Goal: Task Accomplishment & Management: Complete application form

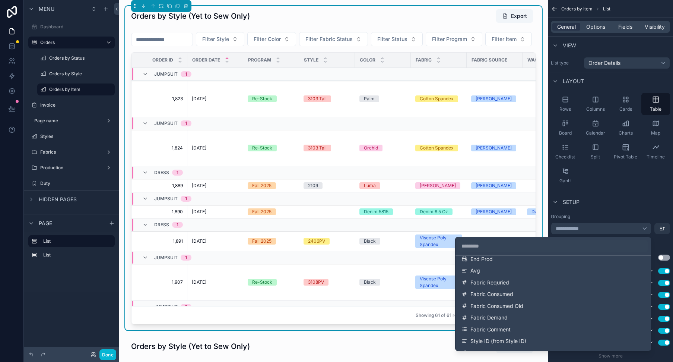
scroll to position [336, 0]
click at [582, 183] on div "scrollable content" at bounding box center [336, 181] width 673 height 362
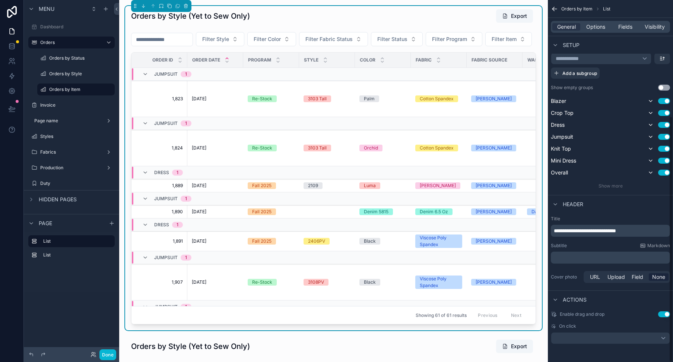
scroll to position [170, 0]
click at [629, 28] on span "Fields" at bounding box center [625, 26] width 14 height 7
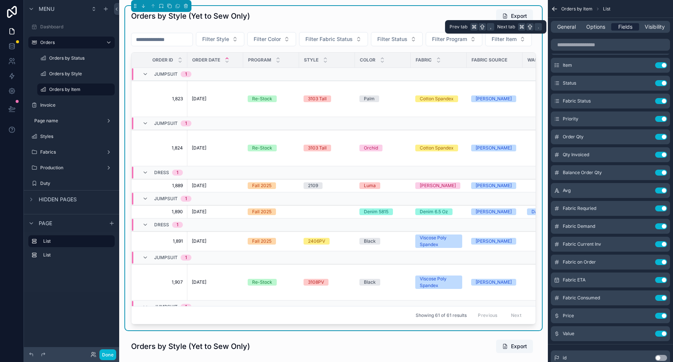
scroll to position [0, 0]
click at [659, 66] on button "Use setting" at bounding box center [661, 65] width 12 height 6
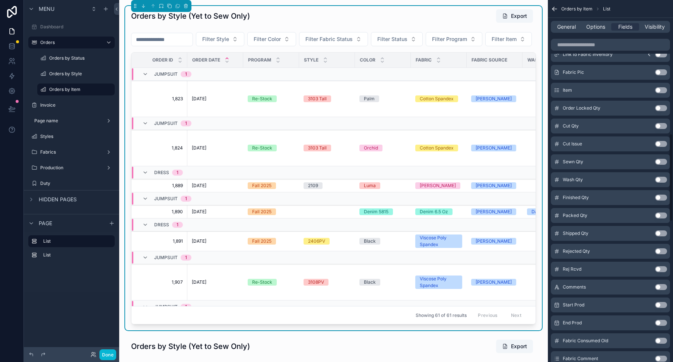
scroll to position [543, 0]
click at [663, 92] on button "Use setting" at bounding box center [661, 92] width 12 height 6
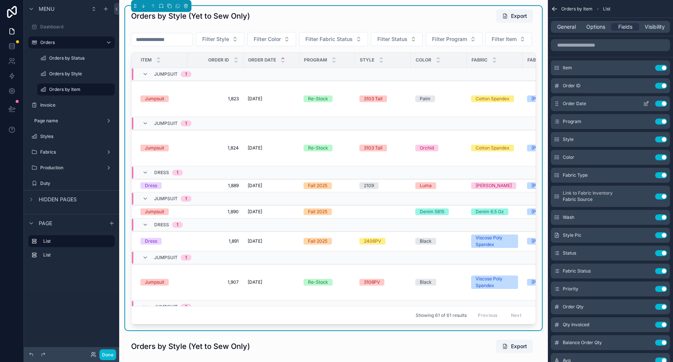
scroll to position [0, 0]
click at [593, 28] on span "Options" at bounding box center [595, 26] width 19 height 7
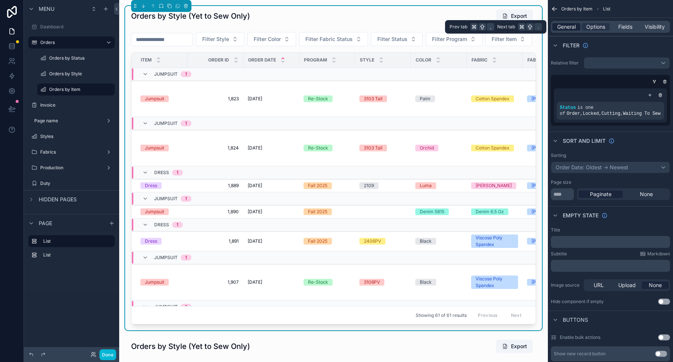
click at [568, 25] on span "General" at bounding box center [566, 26] width 19 height 7
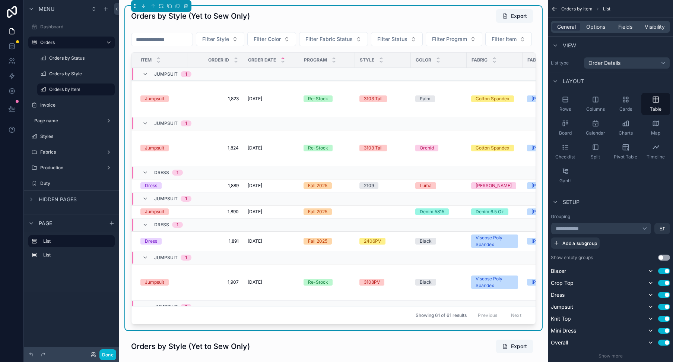
click at [644, 229] on div "**********" at bounding box center [601, 228] width 101 height 12
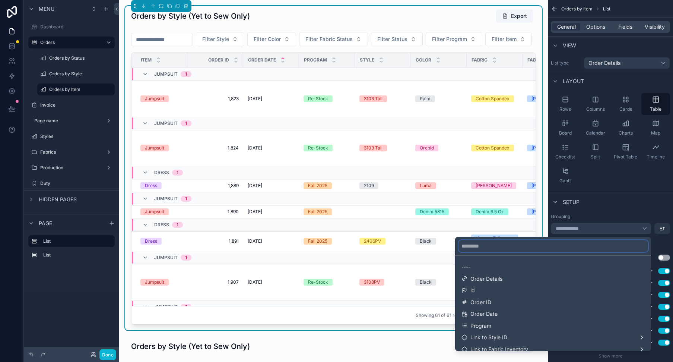
click at [495, 250] on input "text" at bounding box center [554, 246] width 190 height 12
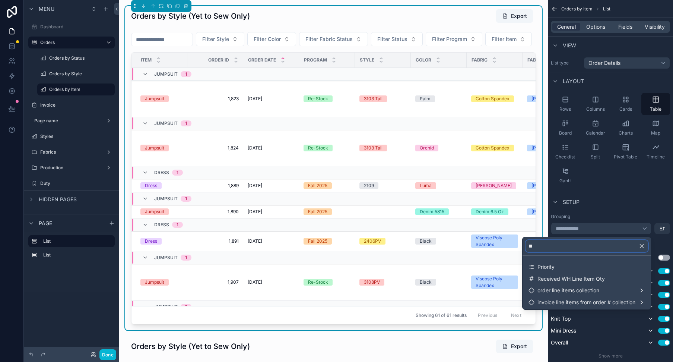
type input "**"
click at [642, 246] on icon "button" at bounding box center [641, 245] width 7 height 7
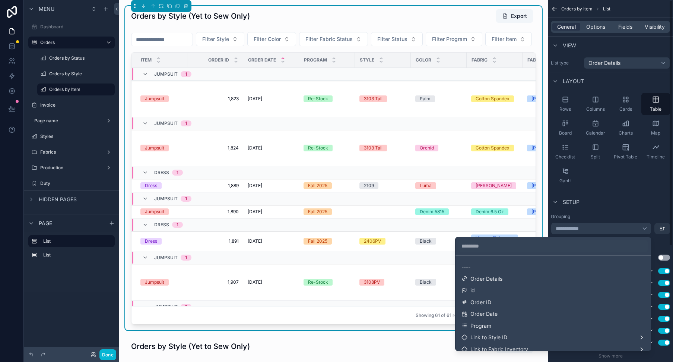
click at [634, 211] on div "scrollable content" at bounding box center [336, 181] width 673 height 362
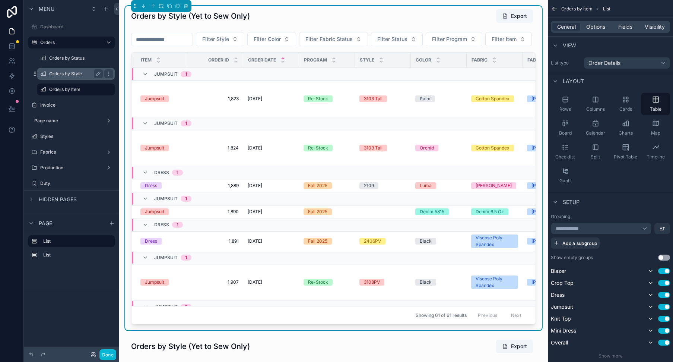
click at [72, 72] on label "Orders by Style" at bounding box center [74, 74] width 51 height 6
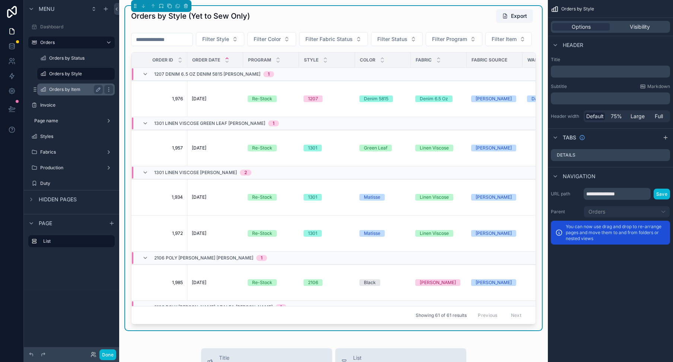
click at [67, 89] on label "Orders by Item" at bounding box center [74, 89] width 51 height 6
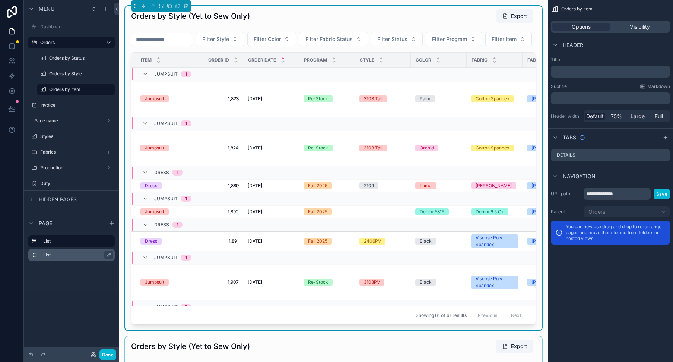
click at [66, 256] on label "List" at bounding box center [76, 255] width 66 height 6
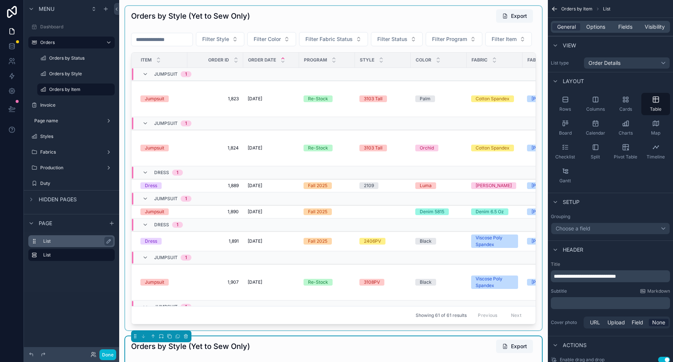
click at [54, 242] on label "List" at bounding box center [76, 241] width 66 height 6
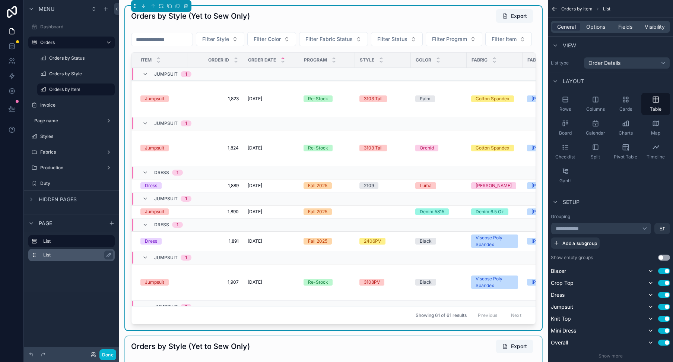
click at [53, 253] on label "List" at bounding box center [76, 255] width 66 height 6
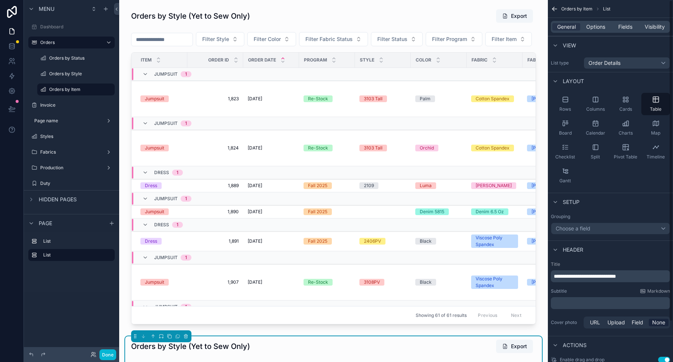
click at [591, 227] on div "Choose a field" at bounding box center [610, 228] width 119 height 12
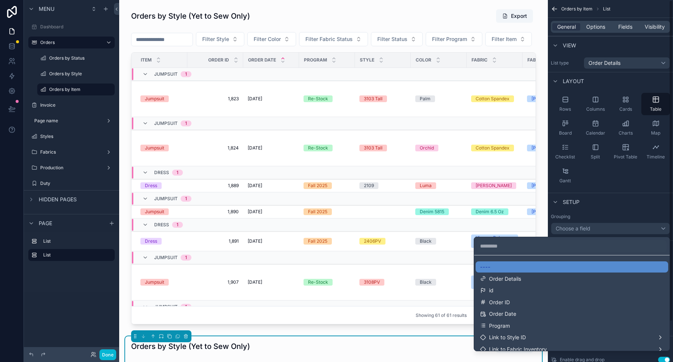
click at [604, 199] on div "scrollable content" at bounding box center [336, 181] width 673 height 362
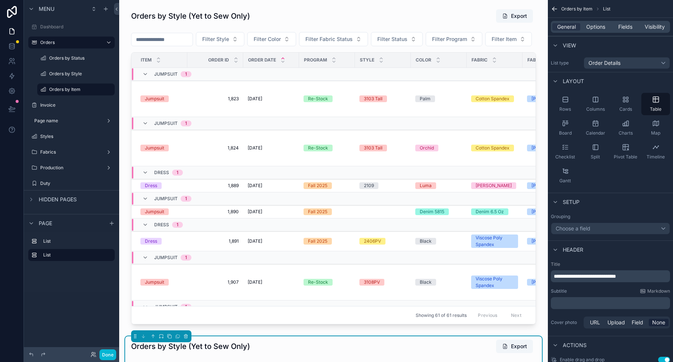
click at [587, 226] on div "Choose a field" at bounding box center [610, 228] width 119 height 12
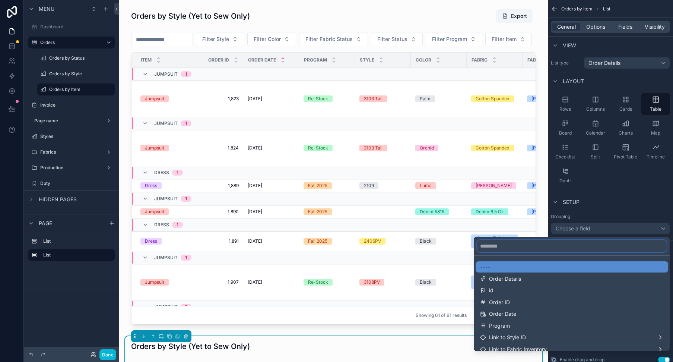
click at [579, 245] on input "text" at bounding box center [572, 246] width 190 height 12
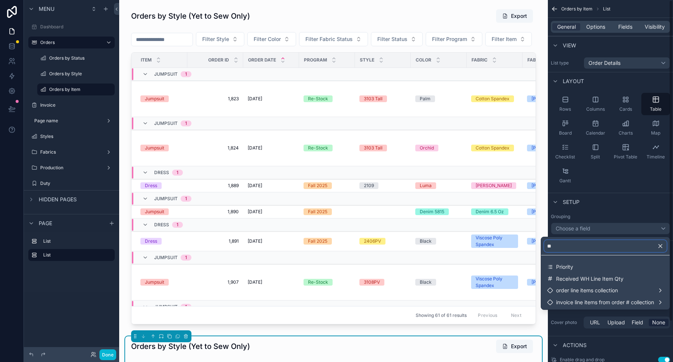
type input "**"
click at [578, 187] on div "scrollable content" at bounding box center [336, 181] width 673 height 362
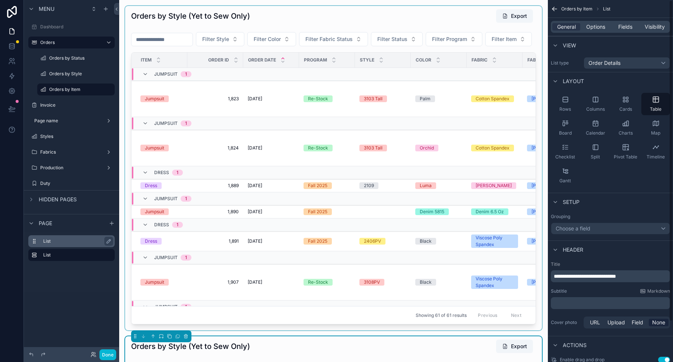
click at [81, 237] on div "List" at bounding box center [77, 241] width 69 height 9
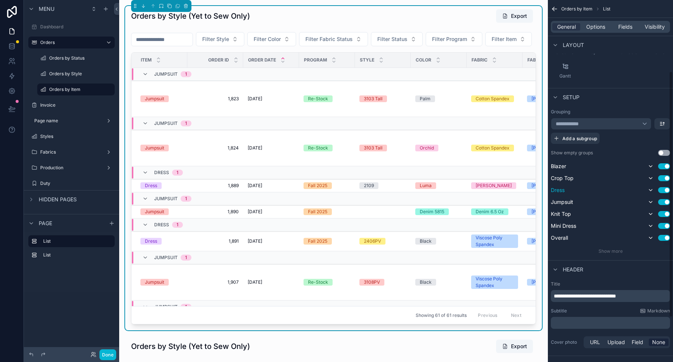
scroll to position [115, 0]
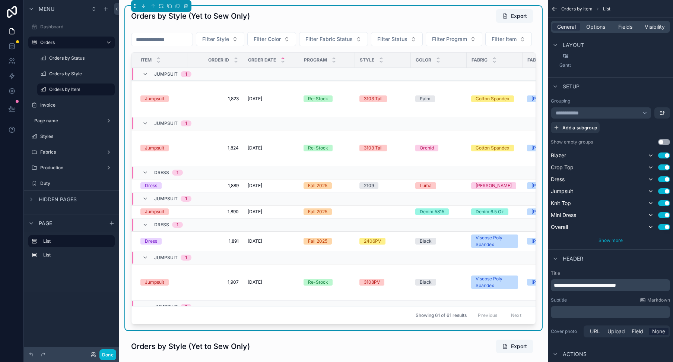
click at [613, 238] on span "Show more" at bounding box center [611, 240] width 24 height 6
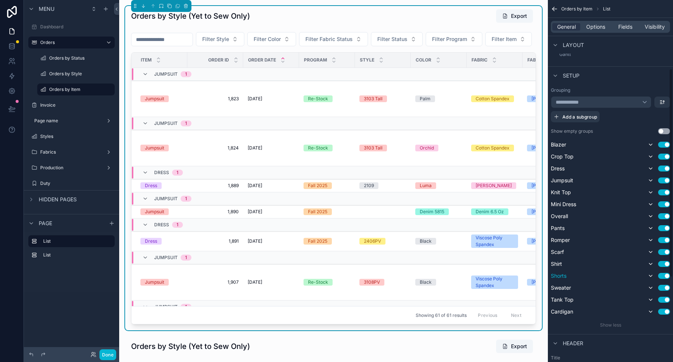
scroll to position [115, 0]
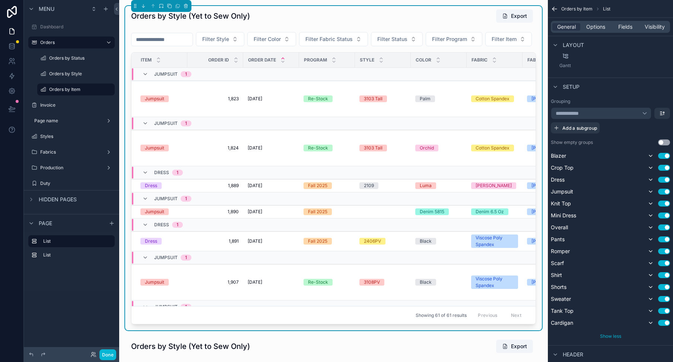
click at [615, 334] on span "Show less" at bounding box center [610, 336] width 21 height 6
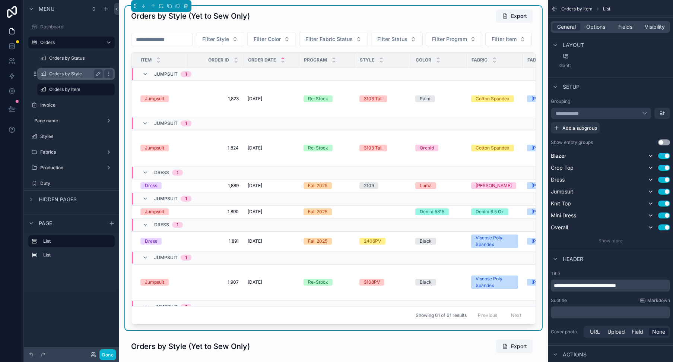
click at [63, 74] on label "Orders by Style" at bounding box center [74, 74] width 51 height 6
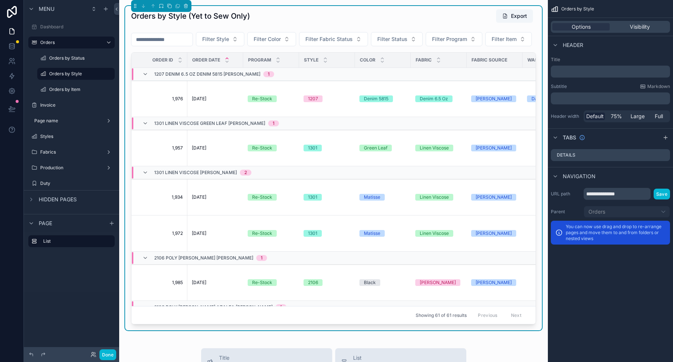
click at [435, 22] on div "Orders by Style (Yet to Sew Only) Export" at bounding box center [333, 16] width 405 height 14
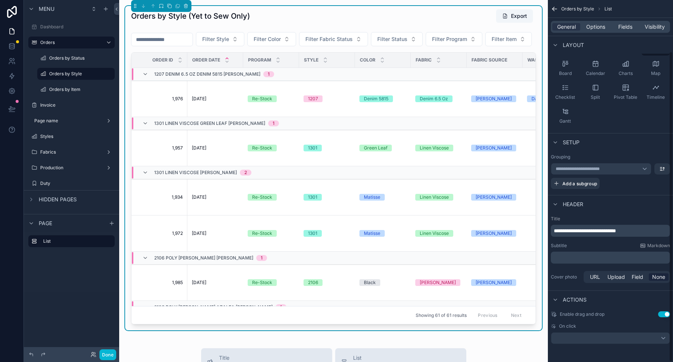
scroll to position [60, 0]
click at [77, 57] on label "Orders by Status" at bounding box center [74, 58] width 51 height 6
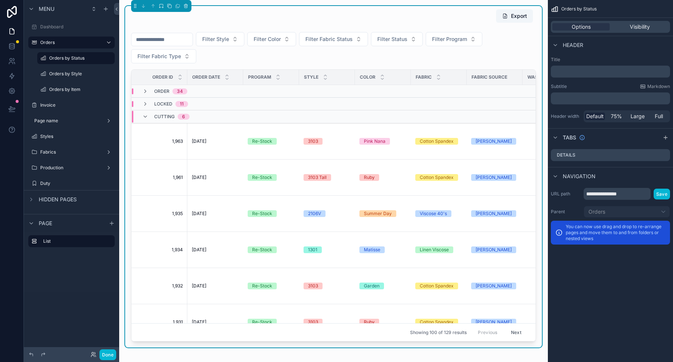
click at [400, 27] on div "Export Filter Style Filter Color Filter Fabric Status Filter Status Filter Prog…" at bounding box center [333, 175] width 405 height 332
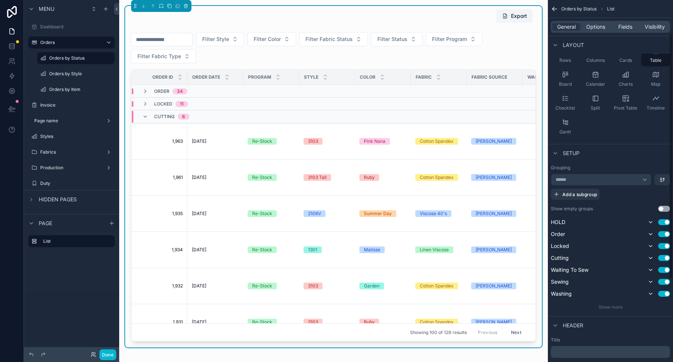
scroll to position [51, 0]
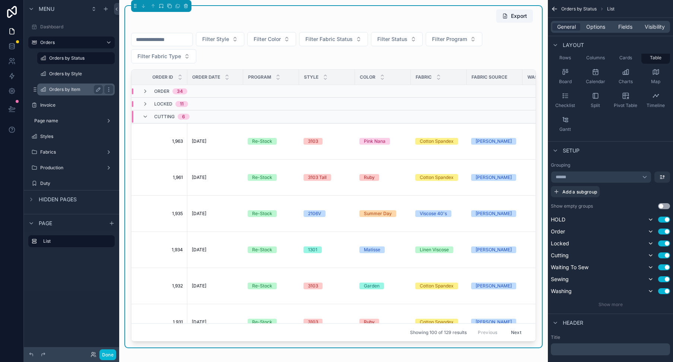
click at [71, 91] on label "Orders by Item" at bounding box center [74, 89] width 51 height 6
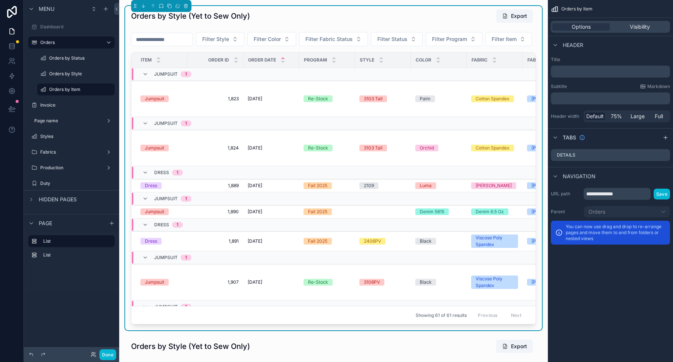
click at [425, 17] on div "Orders by Style (Yet to Sew Only) Export" at bounding box center [333, 16] width 405 height 14
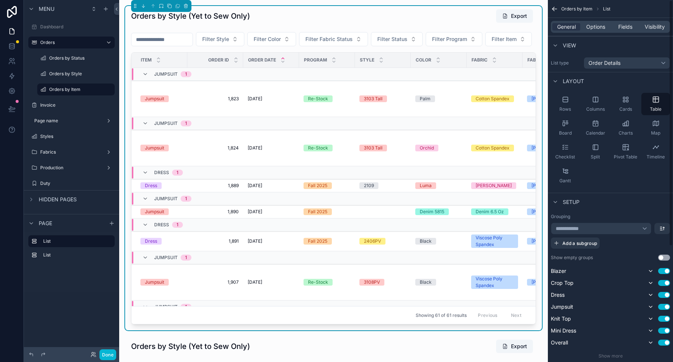
scroll to position [2, 0]
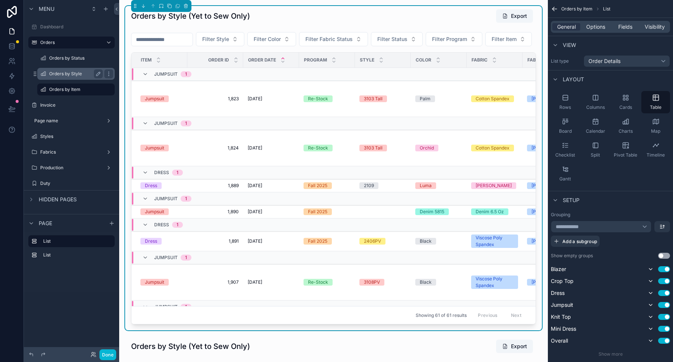
click at [61, 75] on label "Orders by Style" at bounding box center [74, 74] width 51 height 6
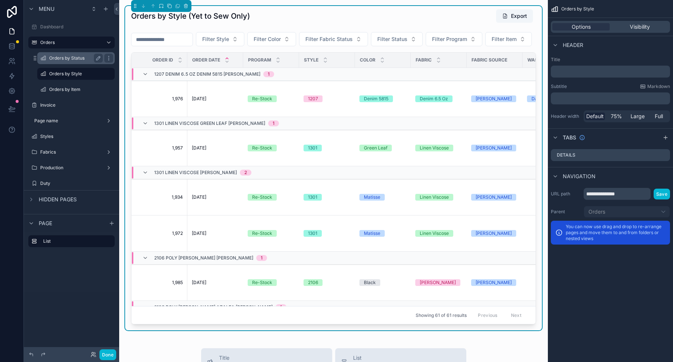
click at [73, 56] on label "Orders by Status" at bounding box center [74, 58] width 51 height 6
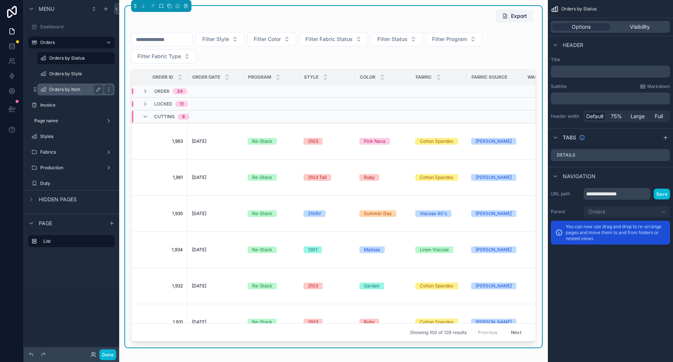
click at [68, 87] on label "Orders by Item" at bounding box center [74, 89] width 51 height 6
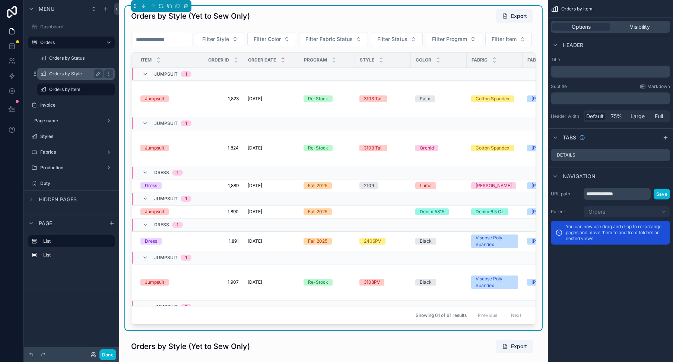
click at [76, 72] on label "Orders by Style" at bounding box center [74, 74] width 51 height 6
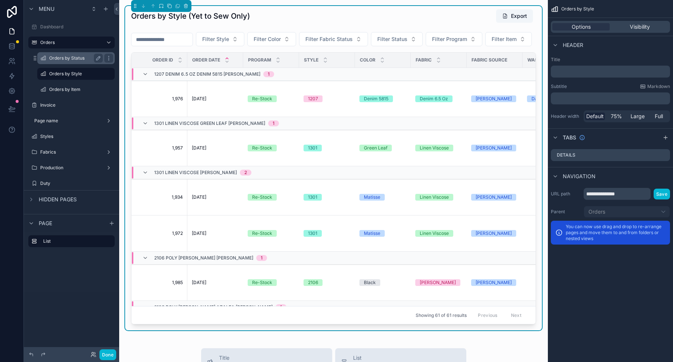
click at [61, 59] on label "Orders by Status" at bounding box center [74, 58] width 51 height 6
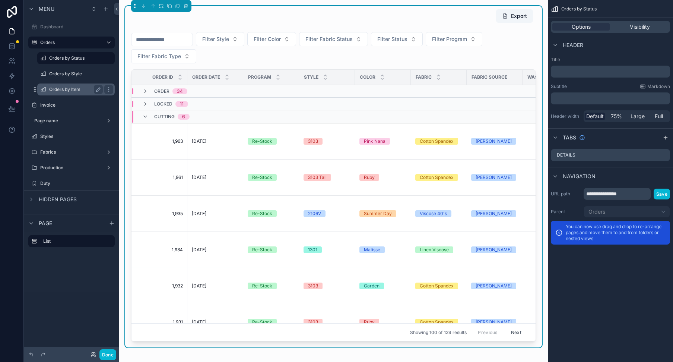
click at [63, 89] on label "Orders by Item" at bounding box center [74, 89] width 51 height 6
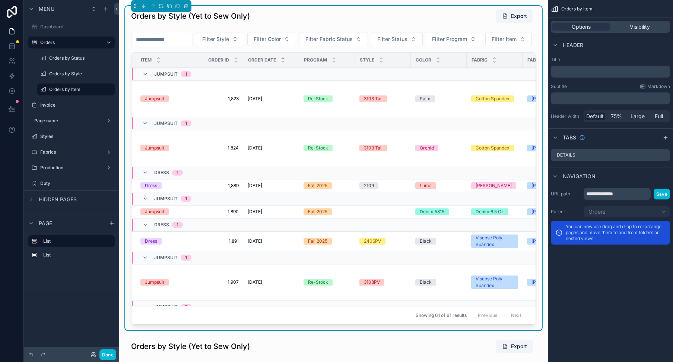
click at [286, 18] on div "Orders by Style (Yet to Sew Only) Export" at bounding box center [333, 16] width 405 height 14
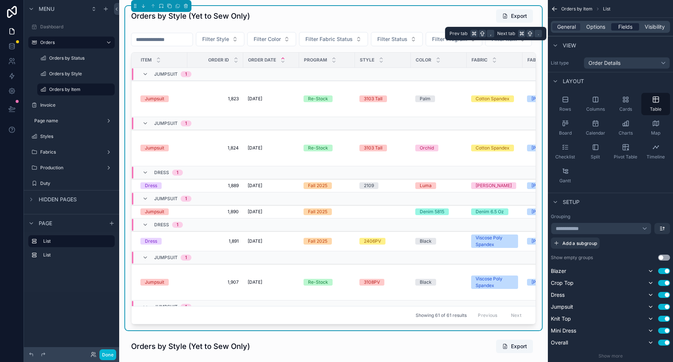
click at [627, 26] on span "Fields" at bounding box center [625, 26] width 14 height 7
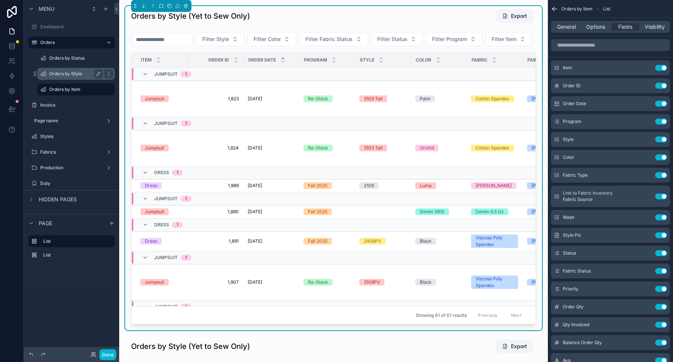
click at [70, 73] on label "Orders by Style" at bounding box center [74, 74] width 51 height 6
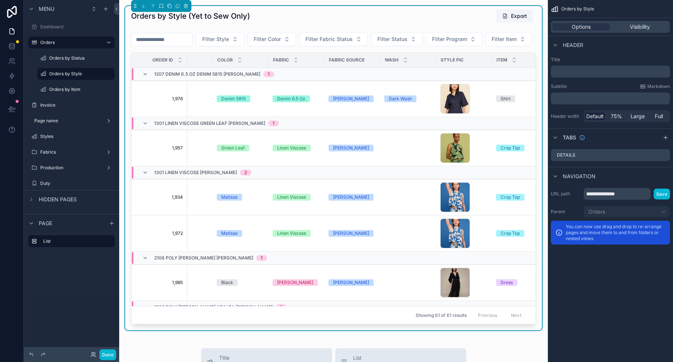
scroll to position [0, 162]
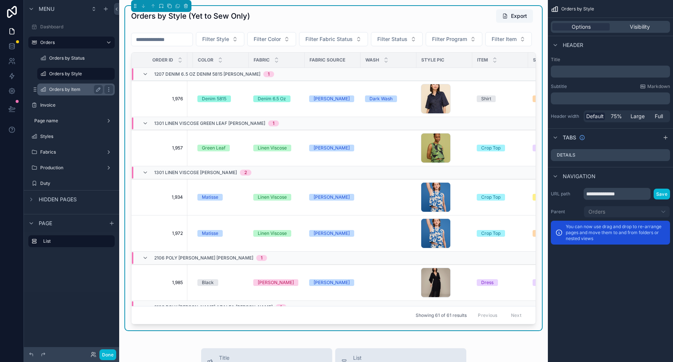
click at [63, 86] on div "Orders by Item" at bounding box center [76, 89] width 54 height 9
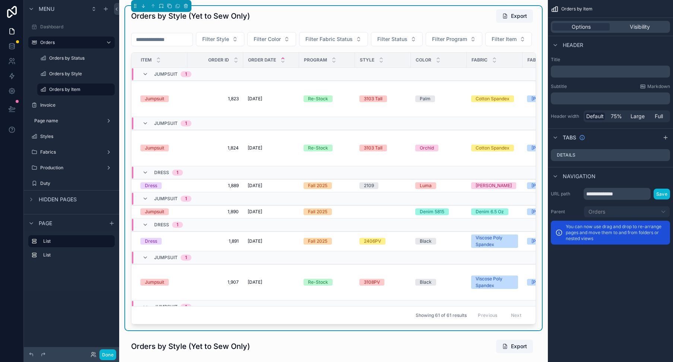
click at [338, 18] on div "Orders by Style (Yet to Sew Only) Export" at bounding box center [333, 16] width 405 height 14
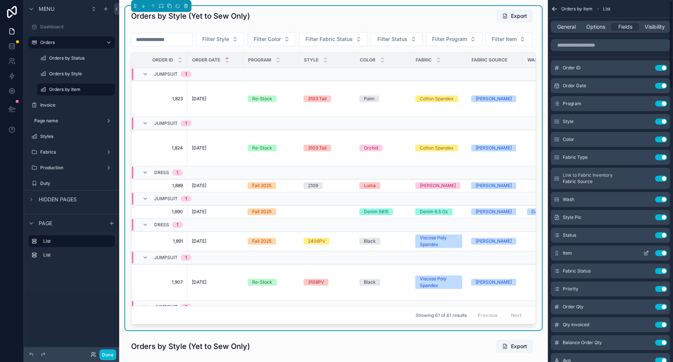
scroll to position [3, 0]
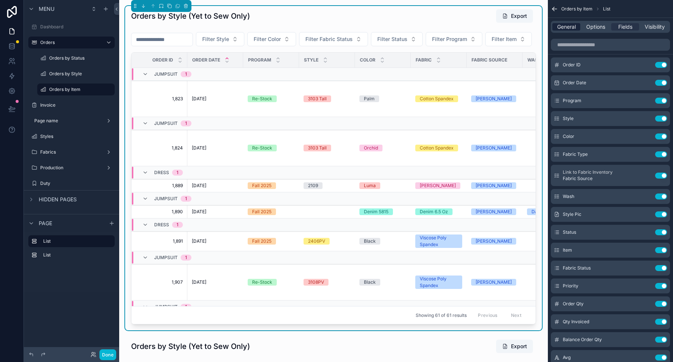
click at [568, 28] on span "General" at bounding box center [566, 26] width 19 height 7
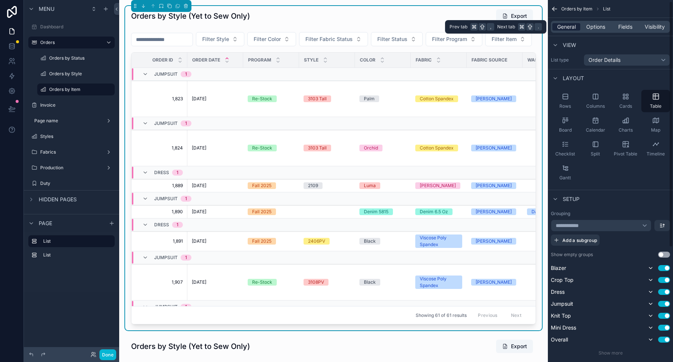
scroll to position [1, 0]
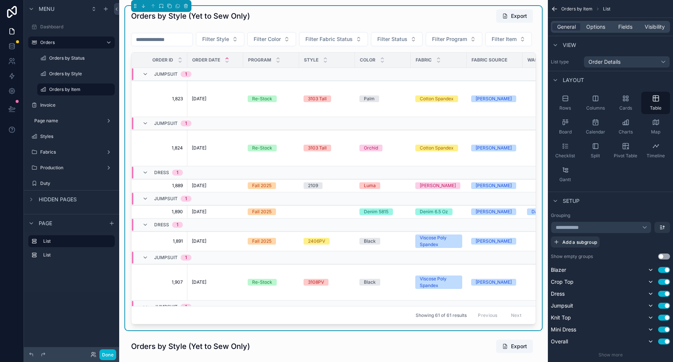
click at [583, 228] on span "**********" at bounding box center [570, 227] width 28 height 6
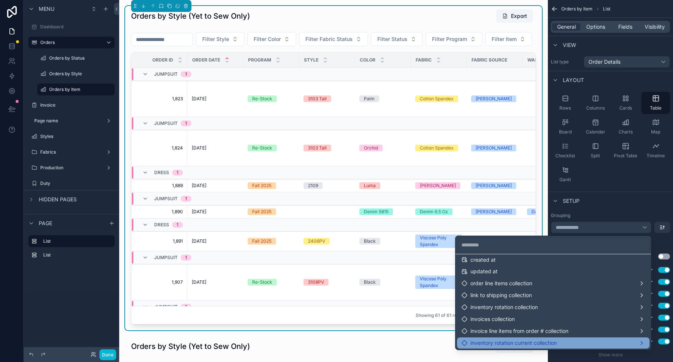
scroll to position [700, 0]
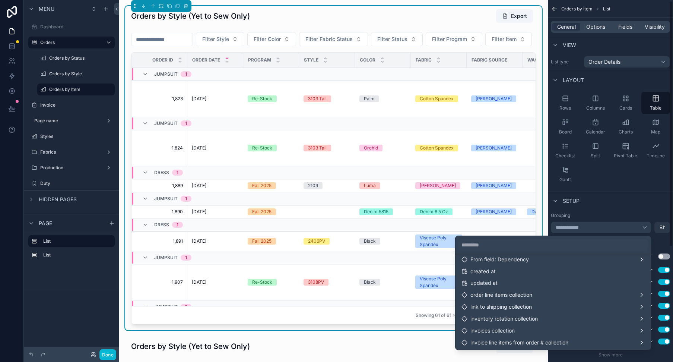
click at [70, 72] on div "scrollable content" at bounding box center [336, 181] width 673 height 362
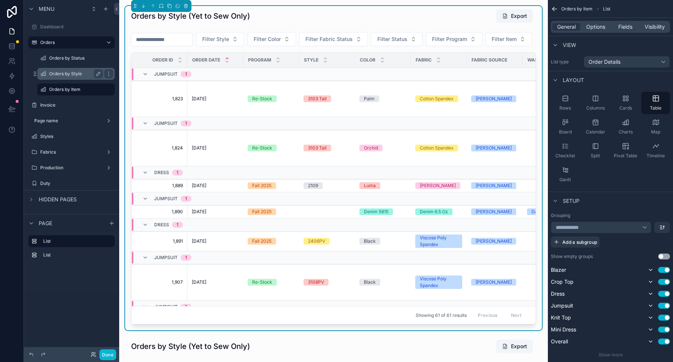
click at [70, 72] on label "Orders by Style" at bounding box center [74, 74] width 51 height 6
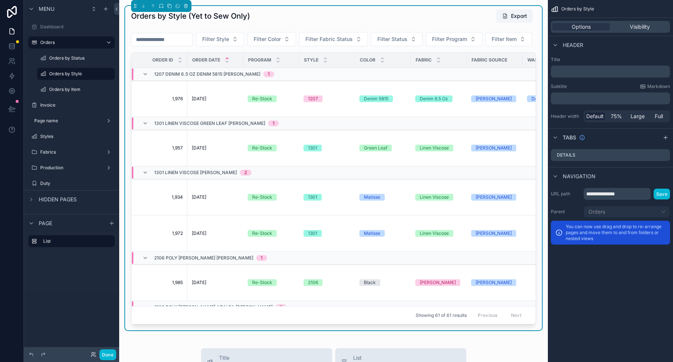
click at [288, 7] on div "Orders by Style (Yet to Sew Only) Export Filter Style Filter Color Filter Fabri…" at bounding box center [333, 168] width 417 height 324
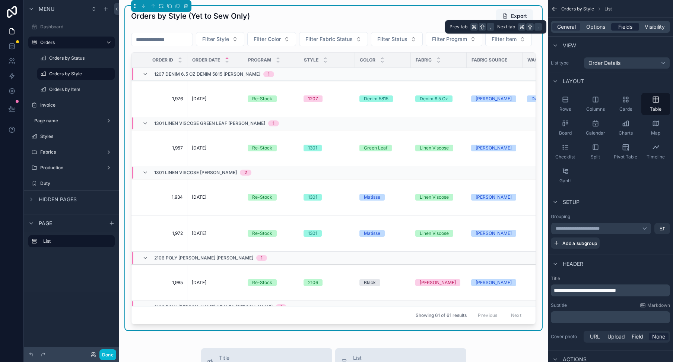
click at [626, 26] on span "Fields" at bounding box center [625, 26] width 14 height 7
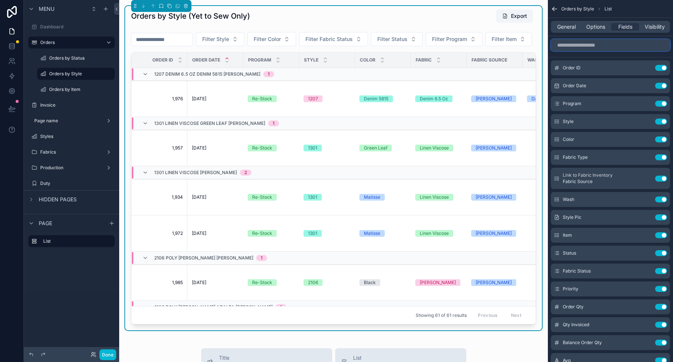
click at [572, 43] on input "scrollable content" at bounding box center [610, 45] width 119 height 12
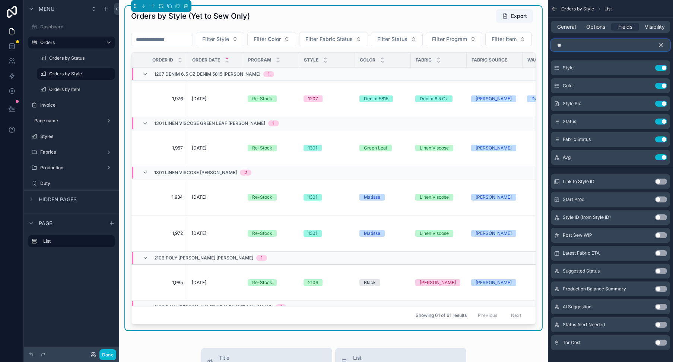
type input "*"
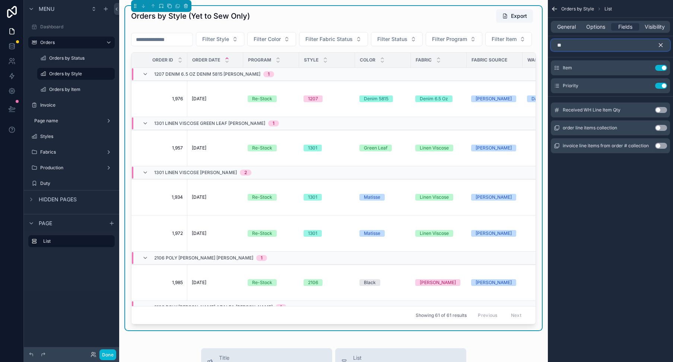
type input "**"
click at [661, 45] on icon "scrollable content" at bounding box center [660, 45] width 3 height 3
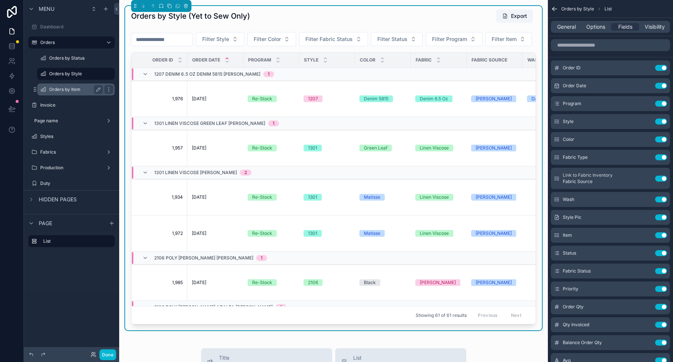
click at [72, 88] on label "Orders by Item" at bounding box center [74, 89] width 51 height 6
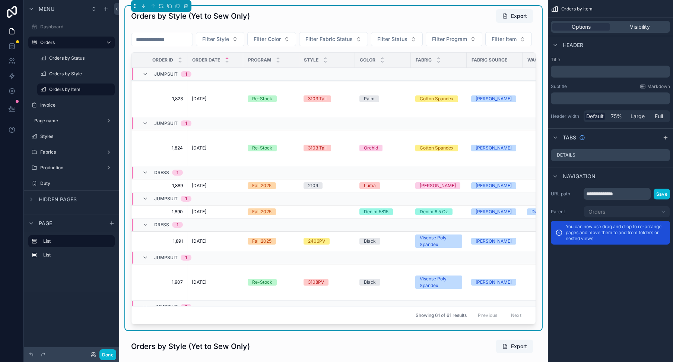
click at [464, 13] on div "Orders by Style (Yet to Sew Only) Export" at bounding box center [333, 16] width 405 height 14
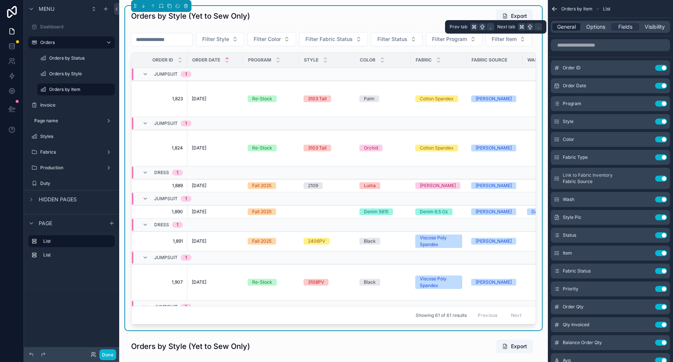
click at [573, 27] on span "General" at bounding box center [566, 26] width 19 height 7
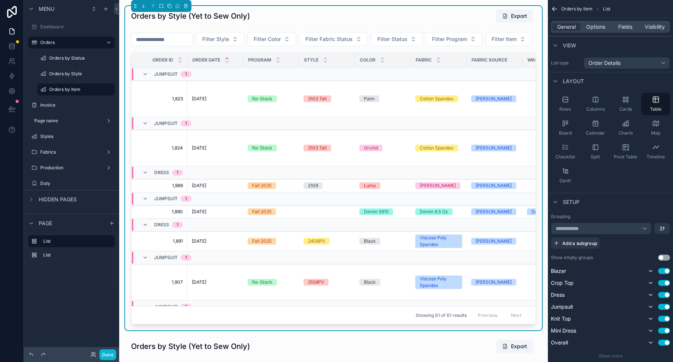
click at [596, 227] on div "**********" at bounding box center [601, 228] width 101 height 12
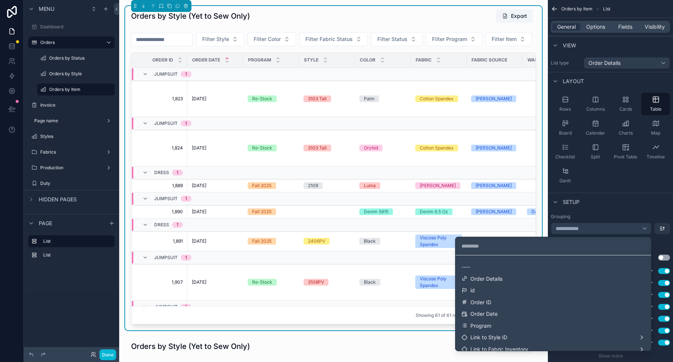
click at [594, 228] on div "scrollable content" at bounding box center [336, 181] width 673 height 362
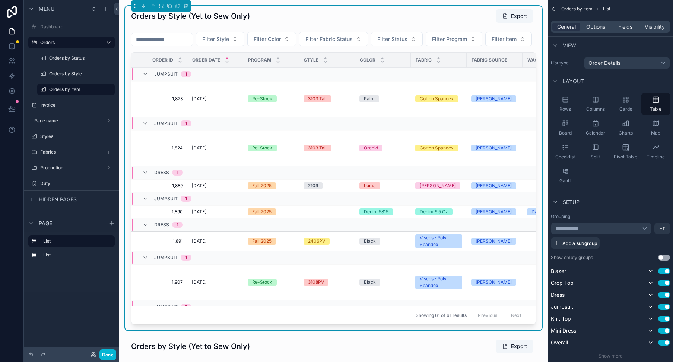
click at [594, 228] on div "**********" at bounding box center [601, 228] width 101 height 12
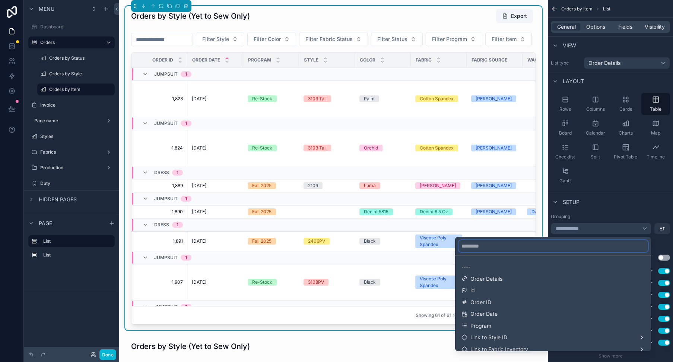
click at [521, 247] on input "text" at bounding box center [554, 246] width 190 height 12
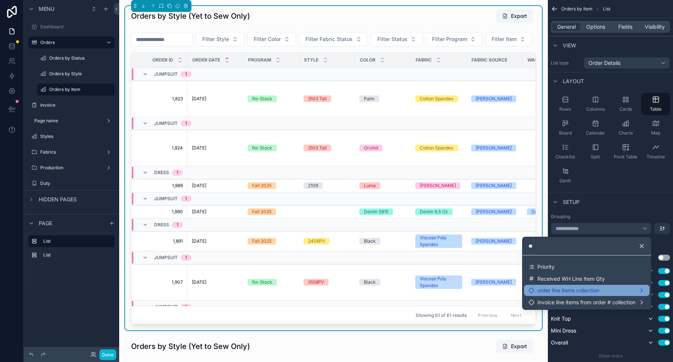
click at [563, 292] on span "order line items collection" at bounding box center [568, 290] width 62 height 7
click at [548, 289] on span "order line items collection" at bounding box center [568, 290] width 62 height 7
click at [551, 290] on span "order line items collection" at bounding box center [568, 290] width 62 height 7
click at [529, 290] on icon at bounding box center [532, 290] width 6 height 6
click at [628, 291] on div "order line items collection" at bounding box center [587, 290] width 117 height 7
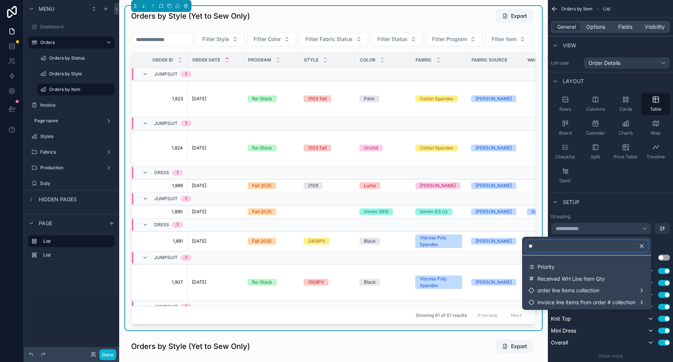
click at [552, 247] on input "**" at bounding box center [587, 246] width 123 height 12
type input "*"
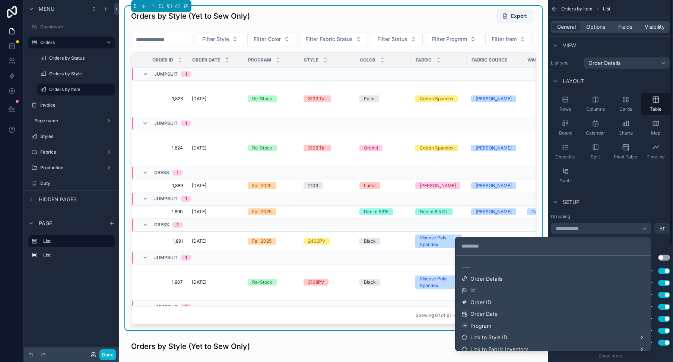
click at [634, 186] on div "scrollable content" at bounding box center [336, 181] width 673 height 362
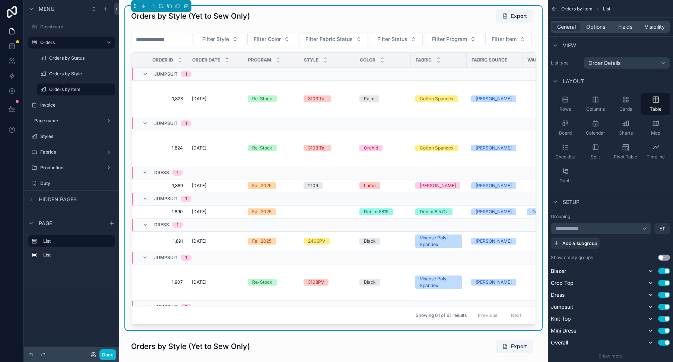
click at [645, 228] on div "**********" at bounding box center [601, 228] width 101 height 12
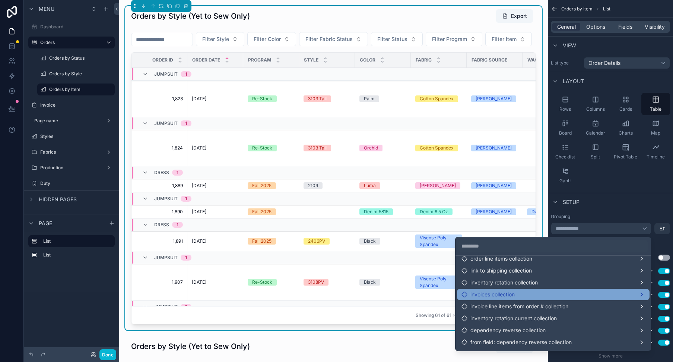
scroll to position [737, 0]
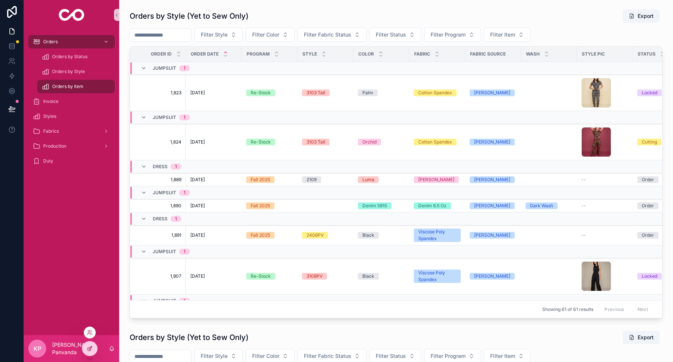
click at [93, 348] on div at bounding box center [89, 348] width 15 height 14
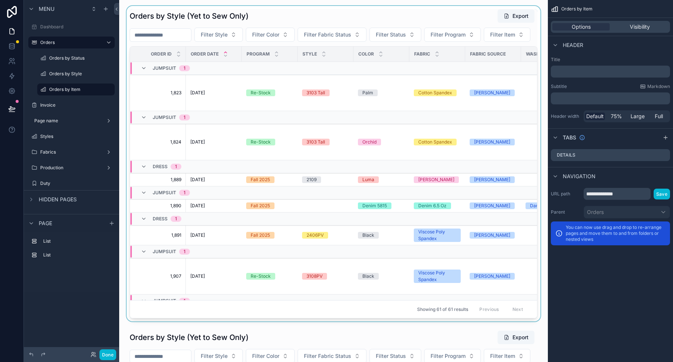
click at [351, 15] on div "scrollable content" at bounding box center [333, 163] width 417 height 315
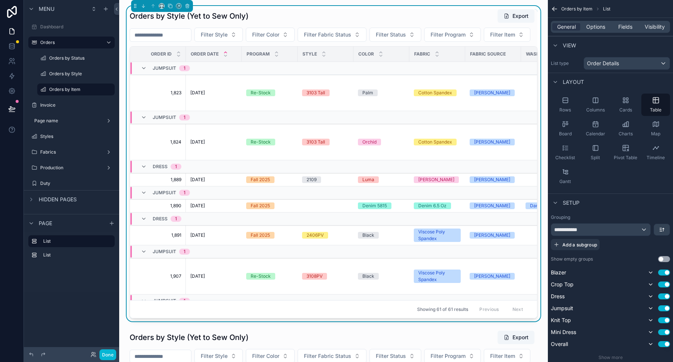
click at [644, 228] on div "**********" at bounding box center [600, 229] width 99 height 12
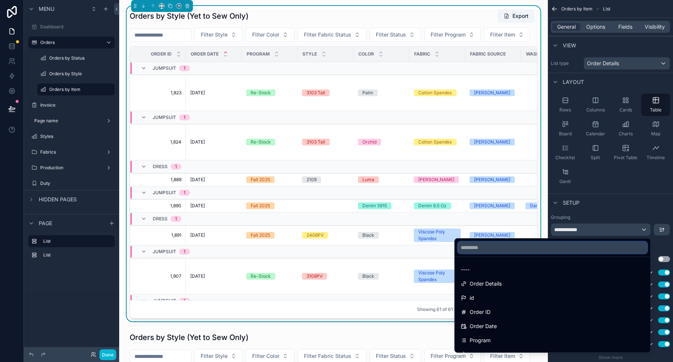
click at [524, 250] on input "text" at bounding box center [553, 247] width 190 height 12
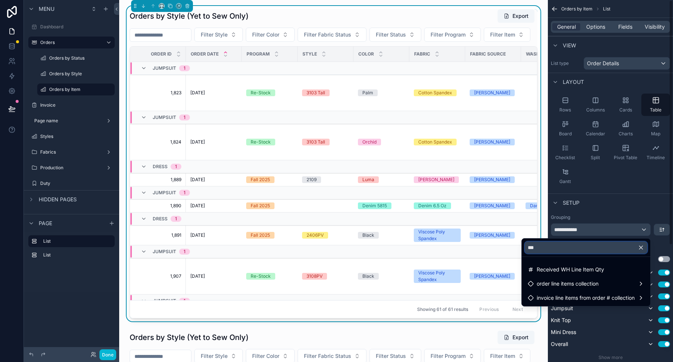
type input "***"
click at [604, 208] on div "scrollable content" at bounding box center [336, 181] width 673 height 362
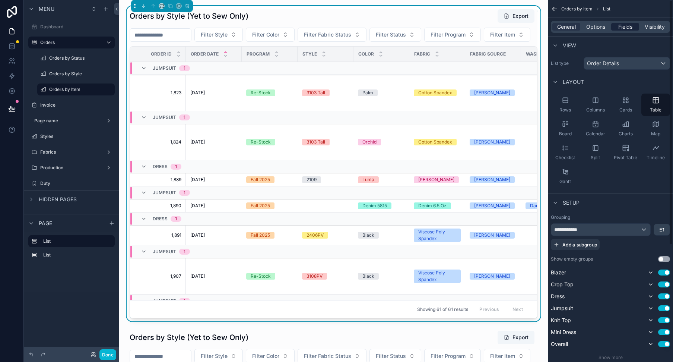
click at [624, 29] on span "Fields" at bounding box center [625, 26] width 14 height 7
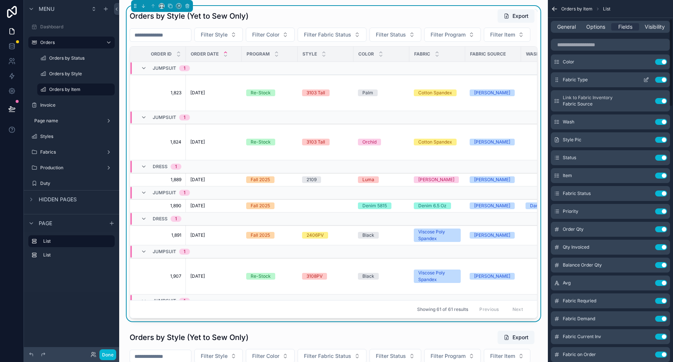
scroll to position [88, 0]
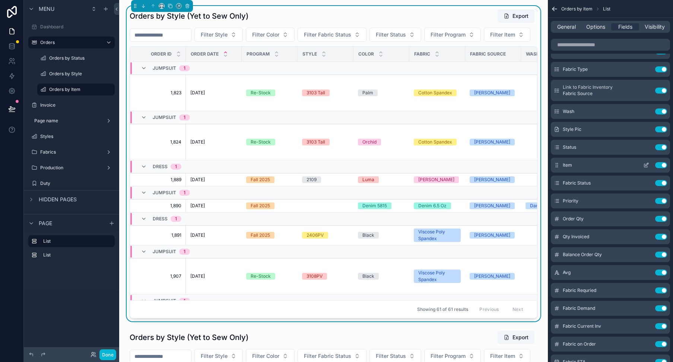
click at [646, 165] on icon "scrollable content" at bounding box center [646, 165] width 6 height 6
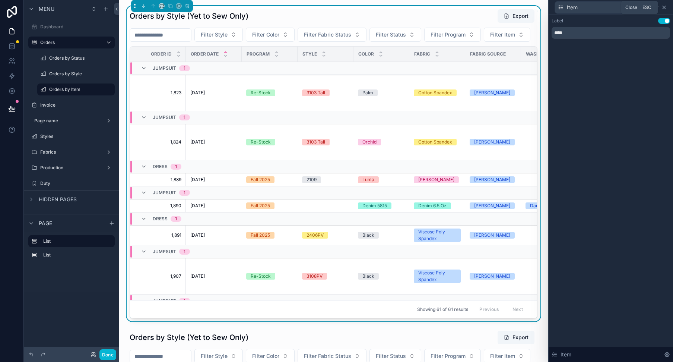
click at [665, 6] on icon at bounding box center [664, 7] width 6 height 6
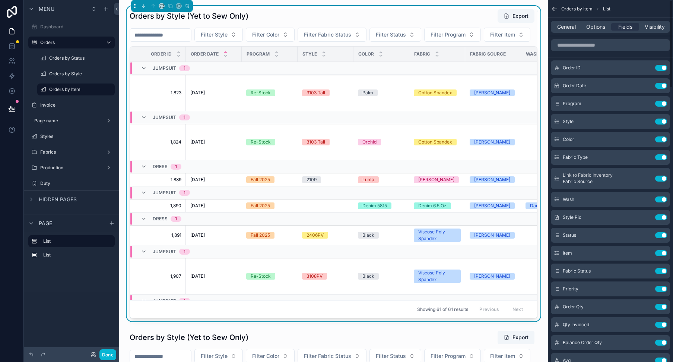
scroll to position [0, 0]
click at [586, 46] on input "scrollable content" at bounding box center [610, 45] width 119 height 12
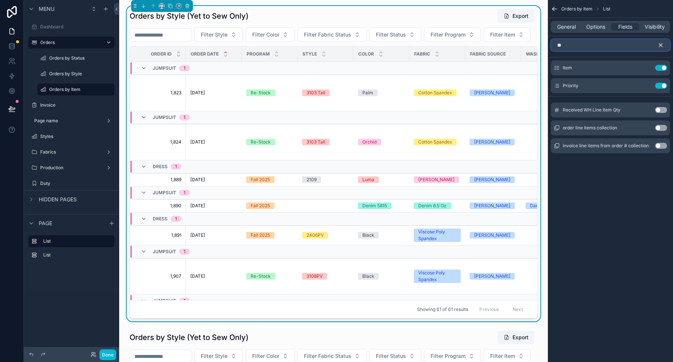
type input "*"
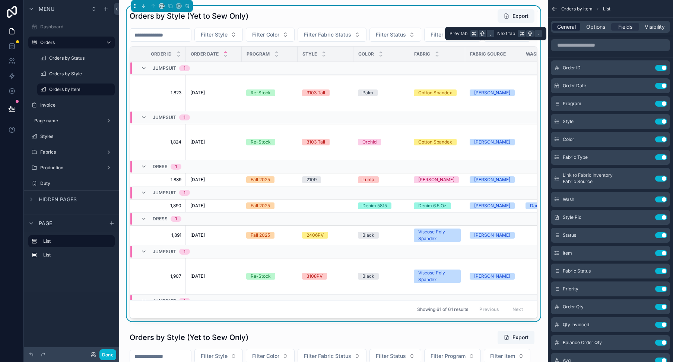
click at [566, 25] on span "General" at bounding box center [566, 26] width 19 height 7
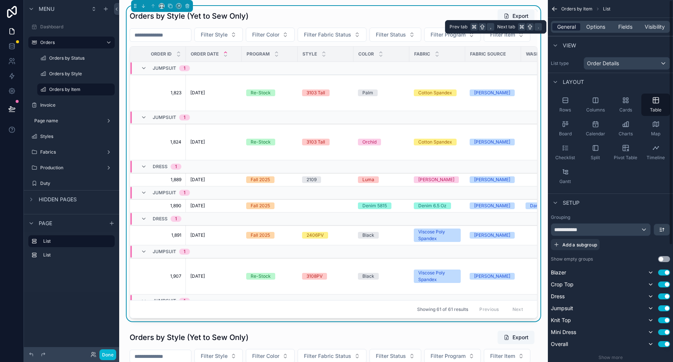
scroll to position [0, 0]
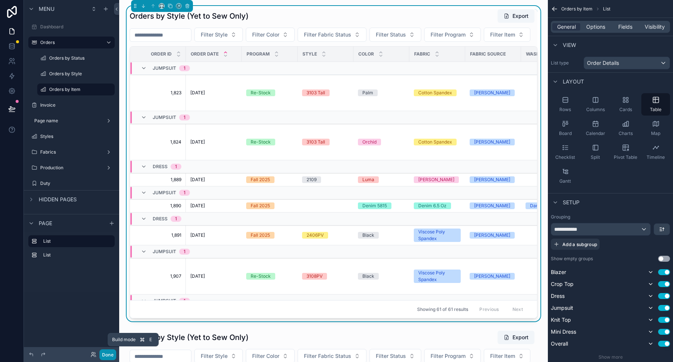
click at [113, 355] on button "Done" at bounding box center [107, 354] width 17 height 11
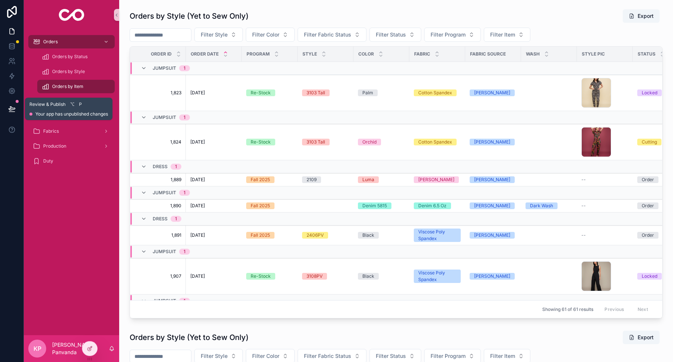
click at [13, 106] on icon at bounding box center [11, 108] width 7 height 7
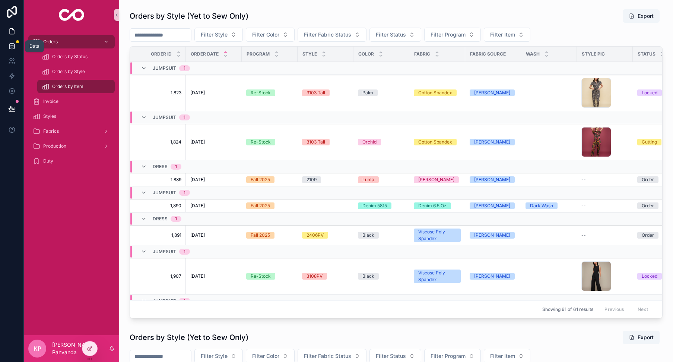
click at [13, 46] on icon at bounding box center [11, 45] width 7 height 7
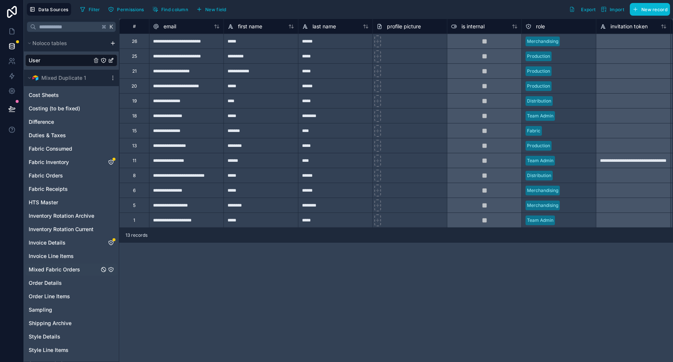
scroll to position [0, 0]
click at [48, 282] on span "Order Details" at bounding box center [45, 282] width 33 height 7
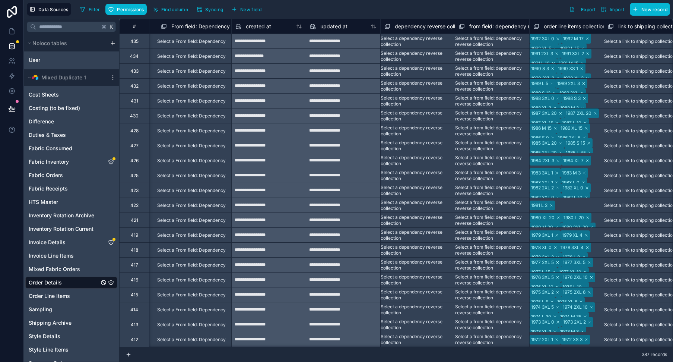
scroll to position [0, 4690]
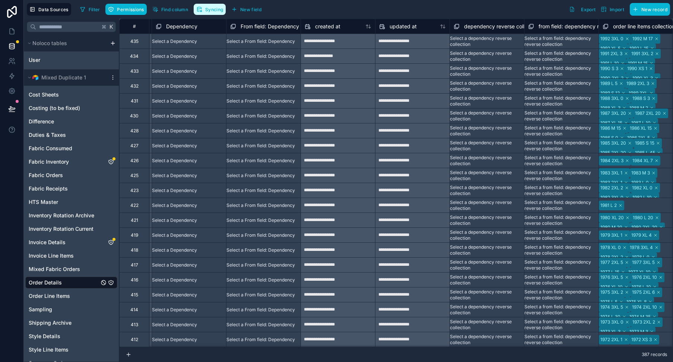
click at [218, 10] on span "Syncing" at bounding box center [214, 10] width 18 height 6
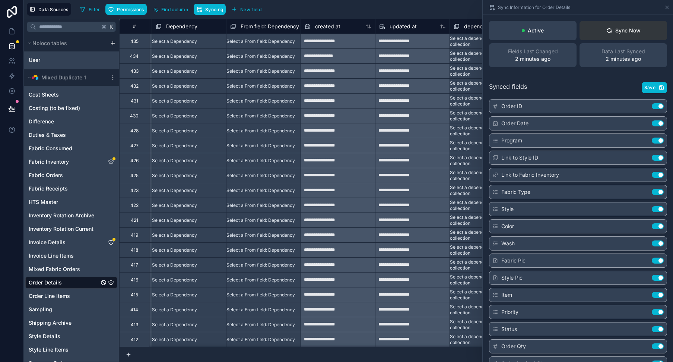
click at [621, 30] on div "Sync Now" at bounding box center [623, 30] width 34 height 7
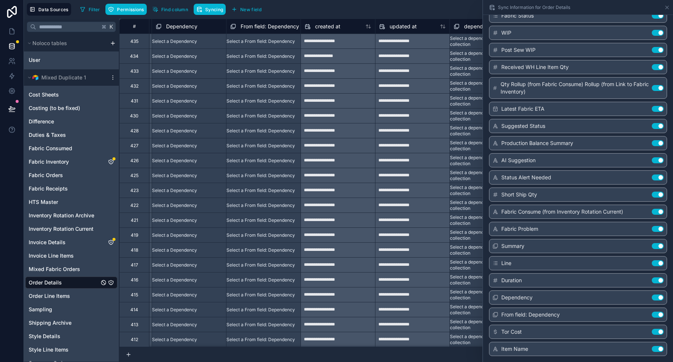
scroll to position [879, 0]
click at [459, 9] on div "Filter Permissions Find column Syncing New field Export Import New record" at bounding box center [373, 9] width 593 height 13
click at [12, 31] on icon at bounding box center [11, 31] width 7 height 7
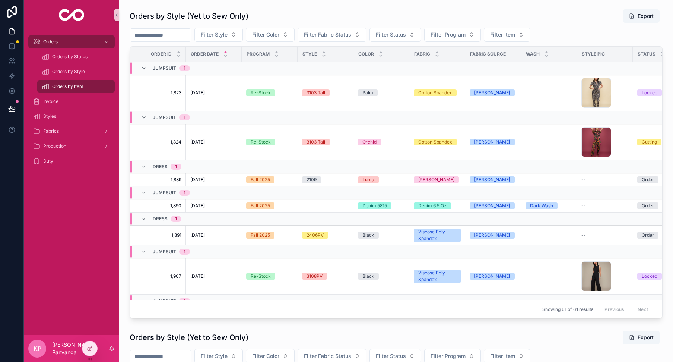
click at [73, 86] on span "Orders by Item" at bounding box center [67, 86] width 31 height 6
click at [90, 347] on icon at bounding box center [90, 348] width 6 height 6
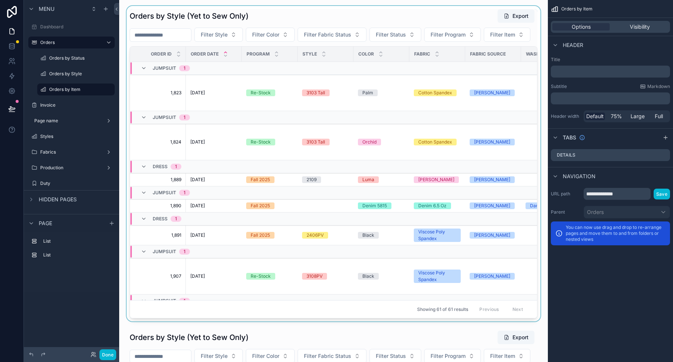
click at [428, 13] on div "scrollable content" at bounding box center [333, 163] width 417 height 315
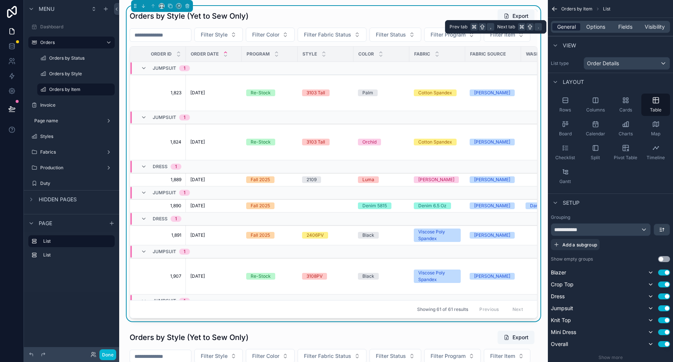
click at [564, 26] on span "General" at bounding box center [566, 26] width 19 height 7
click at [568, 26] on span "General" at bounding box center [566, 26] width 19 height 7
click at [592, 26] on span "Options" at bounding box center [595, 26] width 19 height 7
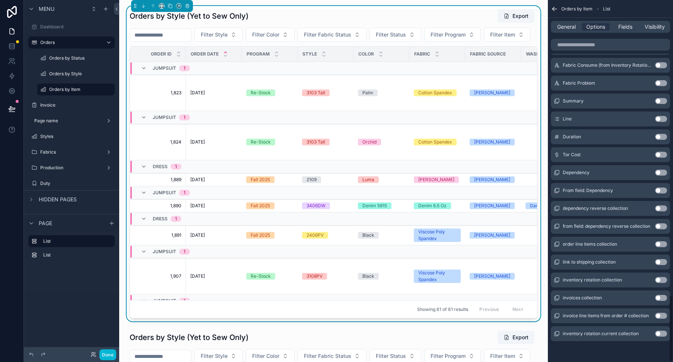
scroll to position [1590, 0]
click at [630, 26] on span "Fields" at bounding box center [625, 26] width 14 height 7
click at [625, 25] on span "Fields" at bounding box center [625, 26] width 14 height 7
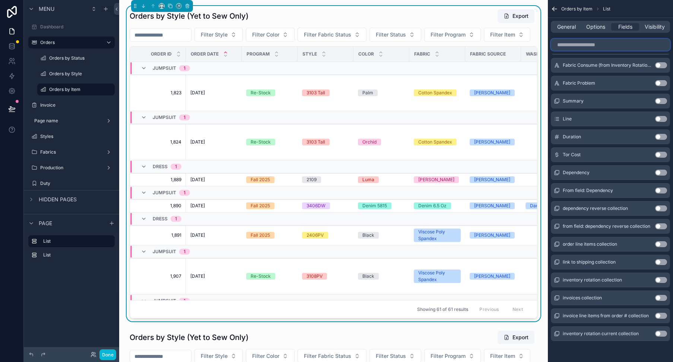
click at [578, 44] on input "scrollable content" at bounding box center [610, 45] width 119 height 12
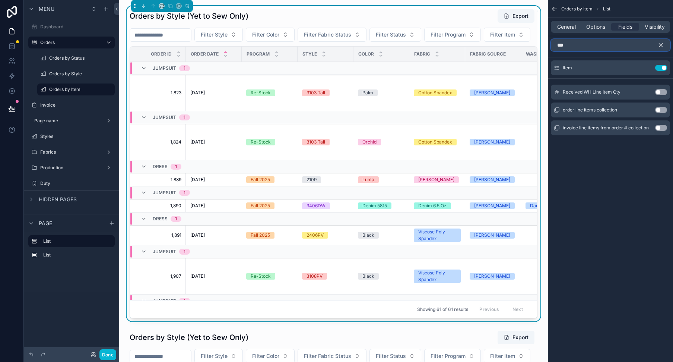
type input "***"
click at [660, 47] on icon "scrollable content" at bounding box center [660, 45] width 7 height 7
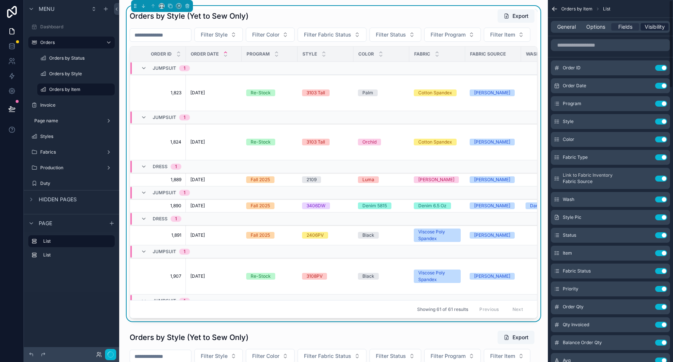
click at [653, 24] on span "Visibility" at bounding box center [655, 26] width 20 height 7
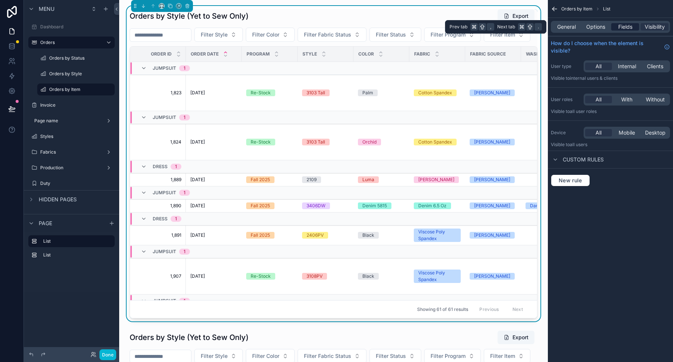
click at [625, 25] on span "Fields" at bounding box center [625, 26] width 14 height 7
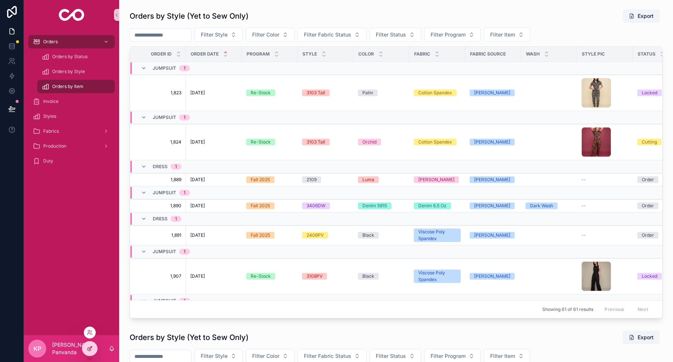
click at [94, 348] on div at bounding box center [89, 348] width 15 height 14
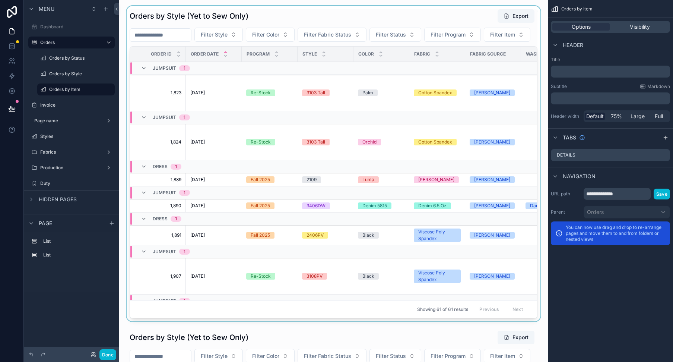
click at [385, 17] on div "scrollable content" at bounding box center [333, 163] width 417 height 315
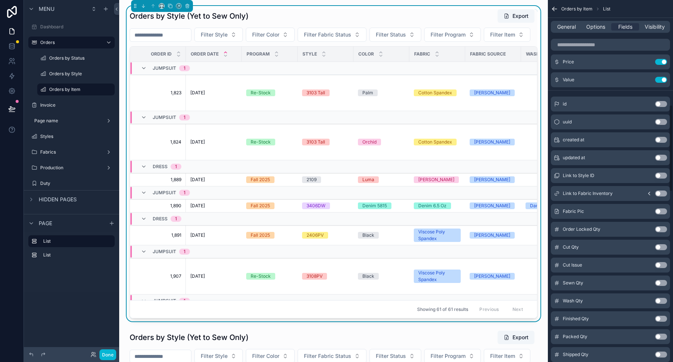
scroll to position [419, 0]
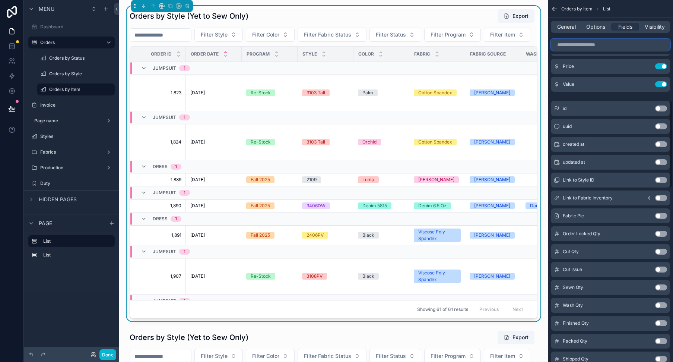
click at [587, 42] on input "scrollable content" at bounding box center [610, 45] width 119 height 12
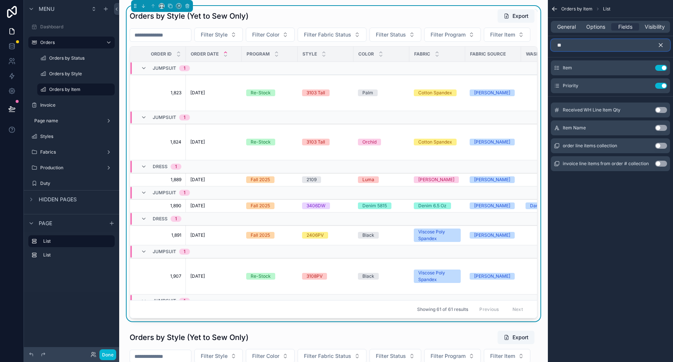
scroll to position [0, 0]
type input "**"
click at [663, 127] on button "Use setting" at bounding box center [661, 128] width 12 height 6
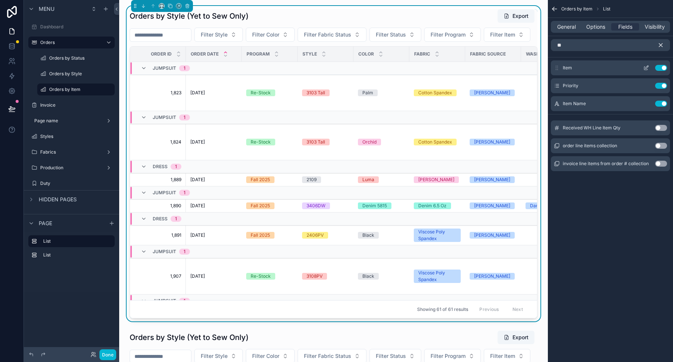
click at [660, 67] on button "Use setting" at bounding box center [661, 68] width 12 height 6
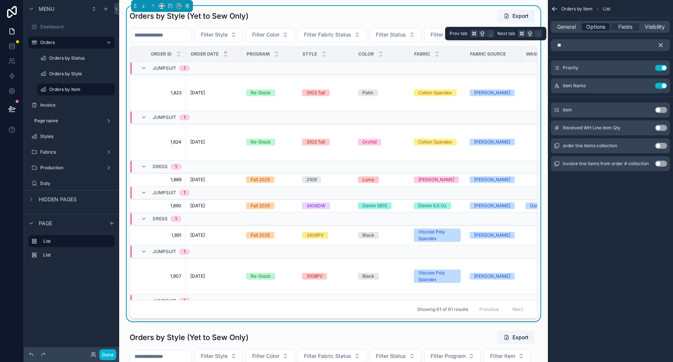
click at [599, 25] on span "Options" at bounding box center [595, 26] width 19 height 7
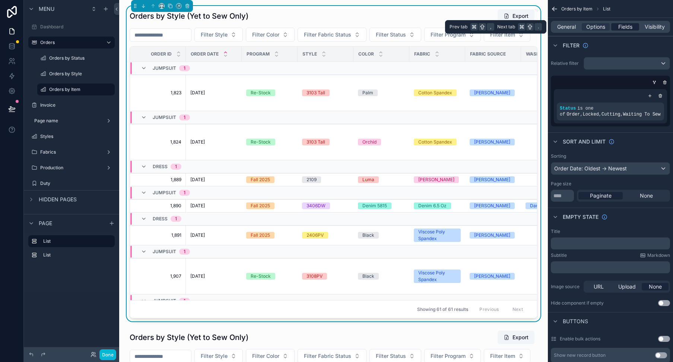
click at [629, 26] on span "Fields" at bounding box center [625, 26] width 14 height 7
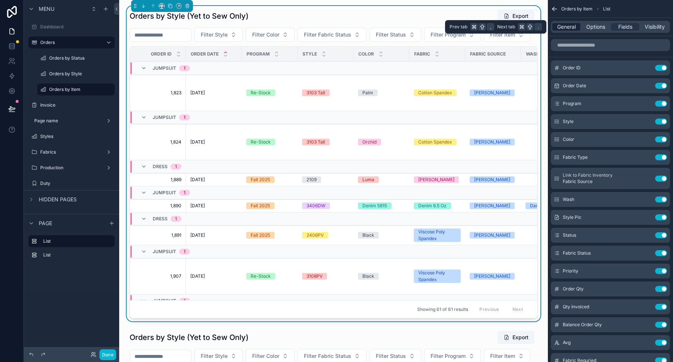
click at [567, 28] on span "General" at bounding box center [566, 26] width 19 height 7
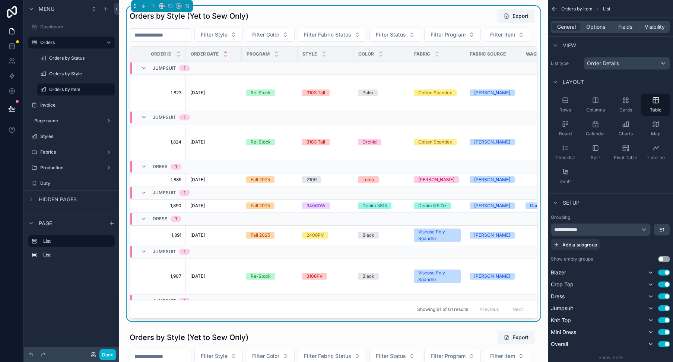
click at [601, 229] on div "**********" at bounding box center [600, 229] width 99 height 12
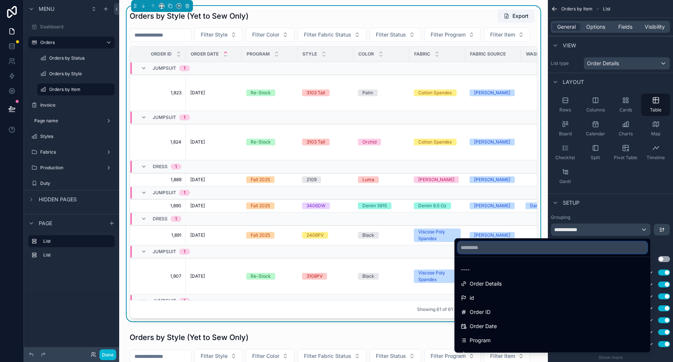
click at [511, 249] on input "text" at bounding box center [553, 247] width 190 height 12
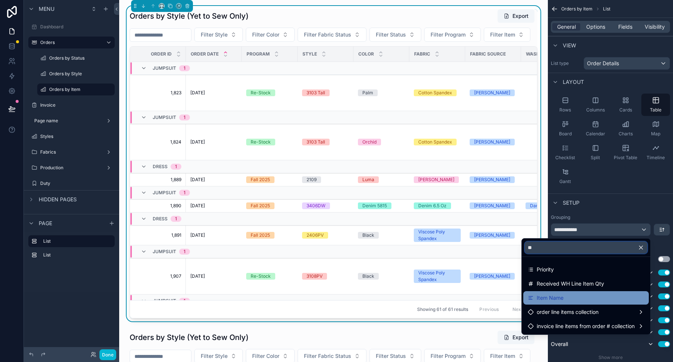
type input "**"
click at [600, 298] on div "Item Name" at bounding box center [586, 297] width 117 height 9
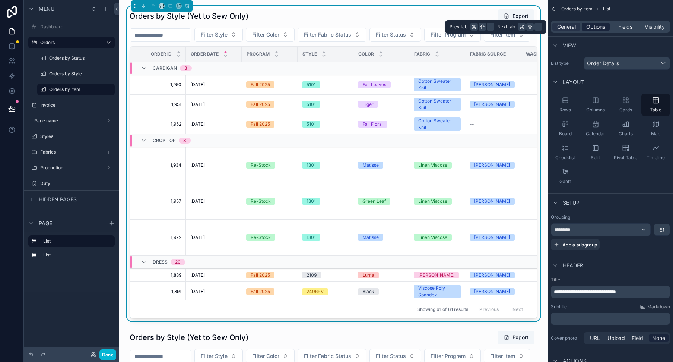
click at [595, 27] on span "Options" at bounding box center [595, 26] width 19 height 7
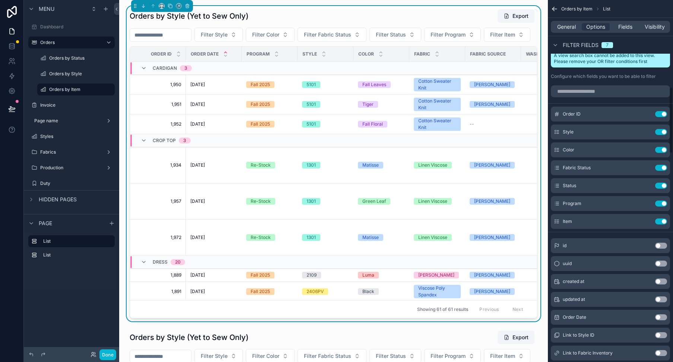
scroll to position [473, 0]
click at [584, 98] on input "scrollable content" at bounding box center [610, 92] width 119 height 12
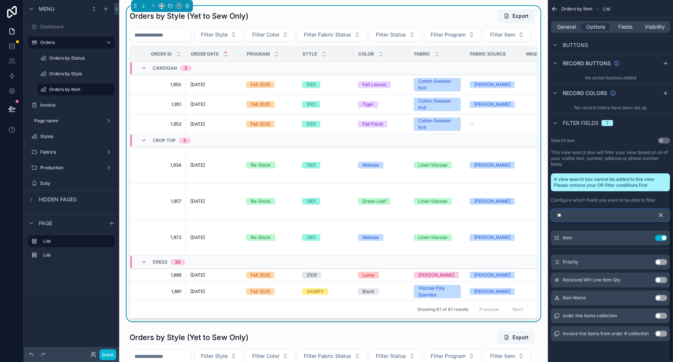
scroll to position [356, 0]
type input "**"
click at [663, 297] on button "Use setting" at bounding box center [661, 298] width 12 height 6
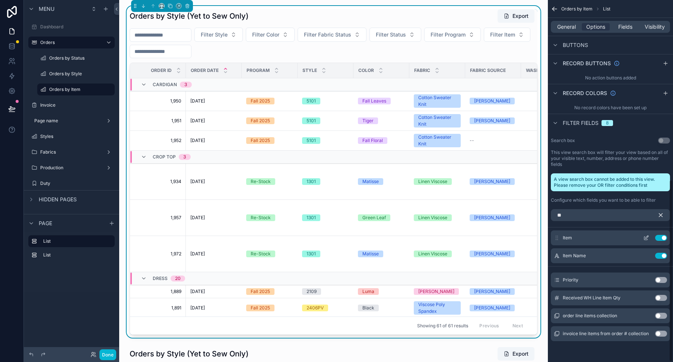
click at [658, 238] on button "Use setting" at bounding box center [661, 238] width 12 height 6
click at [633, 136] on div "Search box Use setting This view search box will filter your view based on all …" at bounding box center [610, 170] width 125 height 72
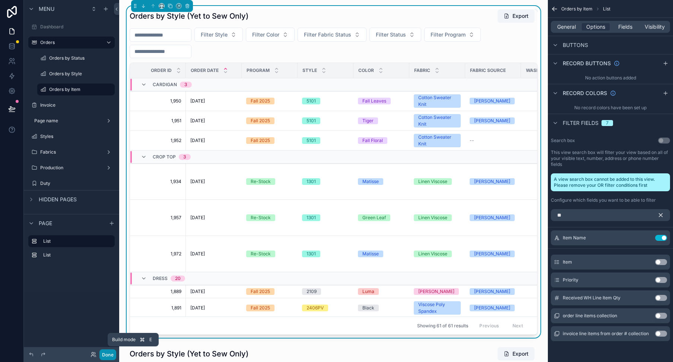
click at [111, 354] on button "Done" at bounding box center [107, 354] width 17 height 11
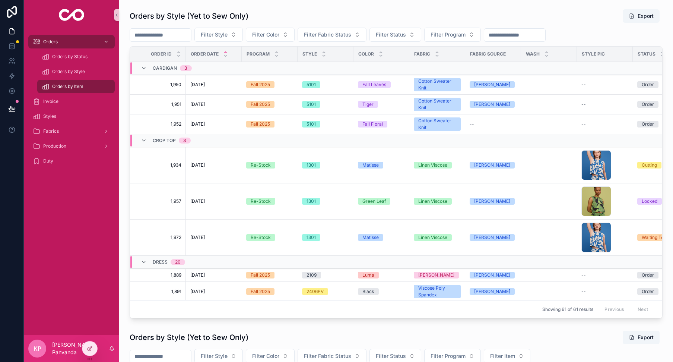
scroll to position [0, 0]
click at [143, 67] on icon "scrollable content" at bounding box center [144, 68] width 6 height 6
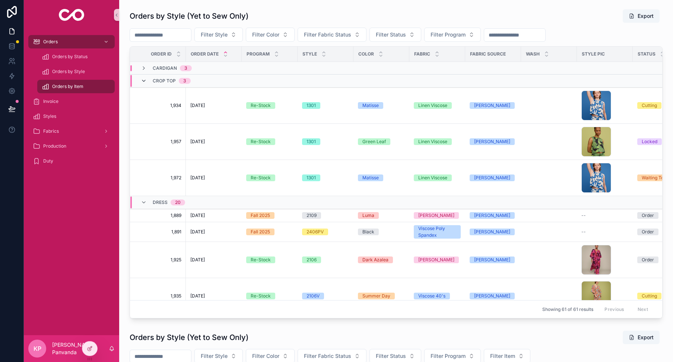
click at [145, 80] on icon "scrollable content" at bounding box center [144, 81] width 6 height 6
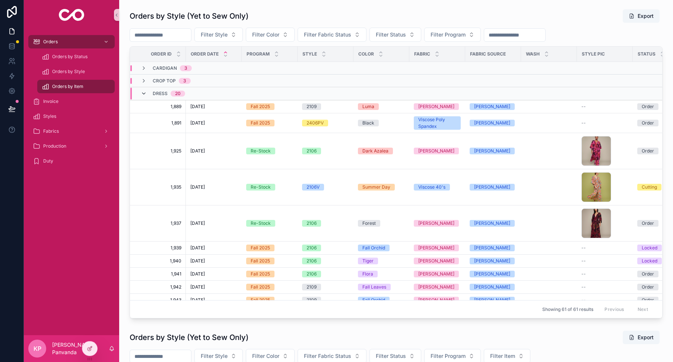
click at [144, 92] on icon "scrollable content" at bounding box center [144, 94] width 6 height 6
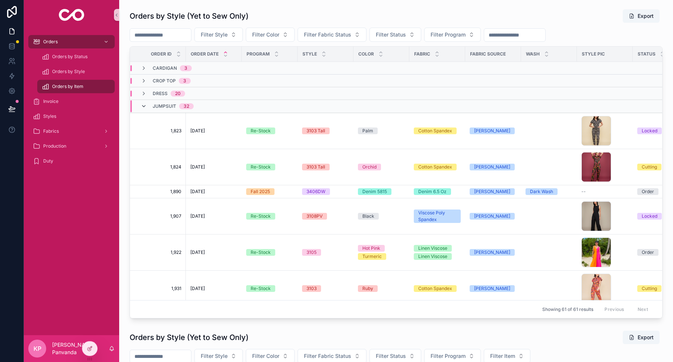
click at [143, 104] on icon "scrollable content" at bounding box center [144, 106] width 6 height 6
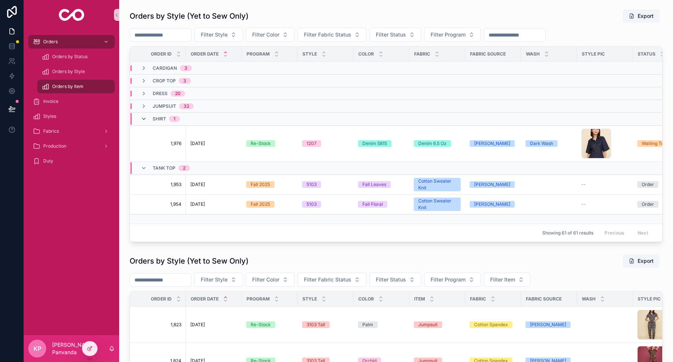
click at [145, 117] on icon "scrollable content" at bounding box center [144, 119] width 6 height 6
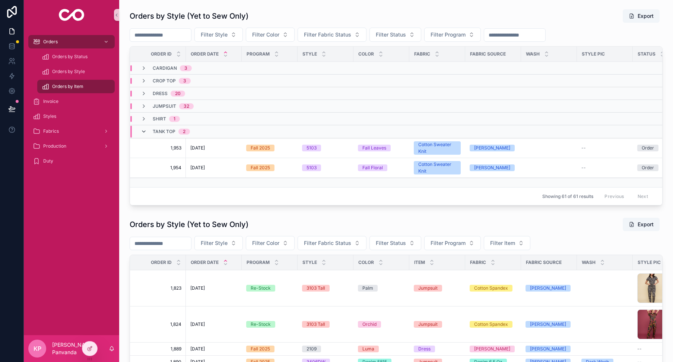
click at [145, 129] on icon "scrollable content" at bounding box center [144, 131] width 6 height 6
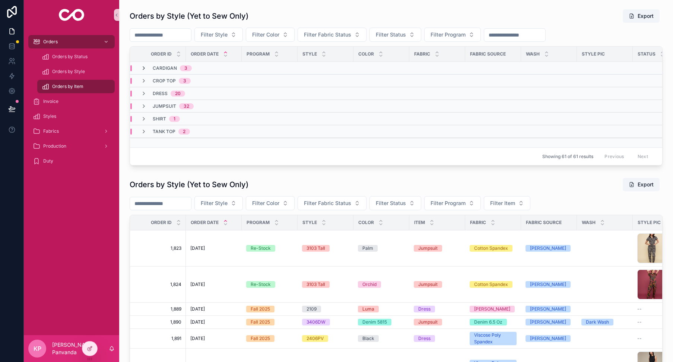
click at [142, 68] on icon "scrollable content" at bounding box center [144, 68] width 6 height 6
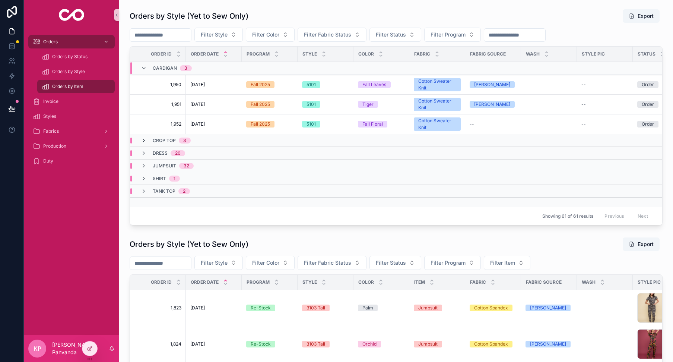
click at [144, 138] on icon "scrollable content" at bounding box center [144, 140] width 6 height 6
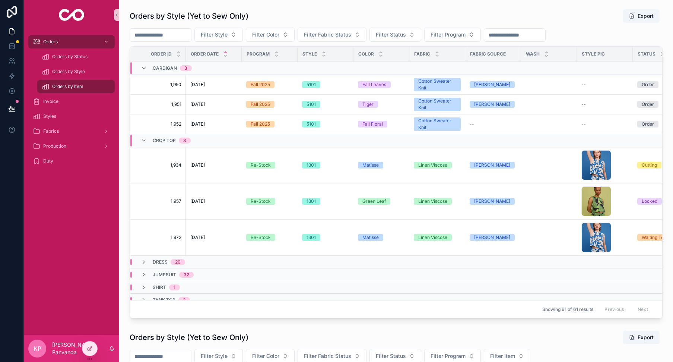
click at [418, 11] on div "Orders by Style (Yet to Sew Only) Export" at bounding box center [396, 16] width 533 height 14
click at [49, 101] on span "Invoice" at bounding box center [50, 101] width 15 height 6
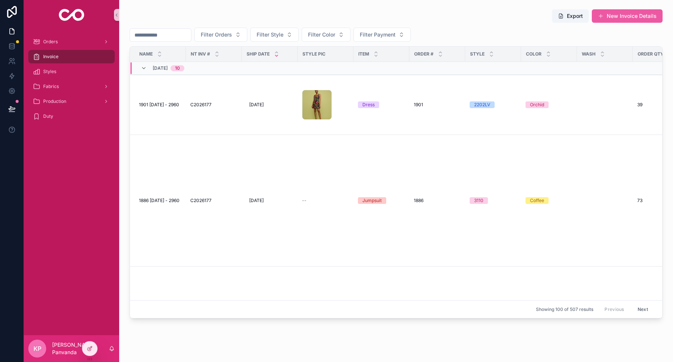
click at [628, 17] on button "New Invoice Details" at bounding box center [627, 15] width 71 height 13
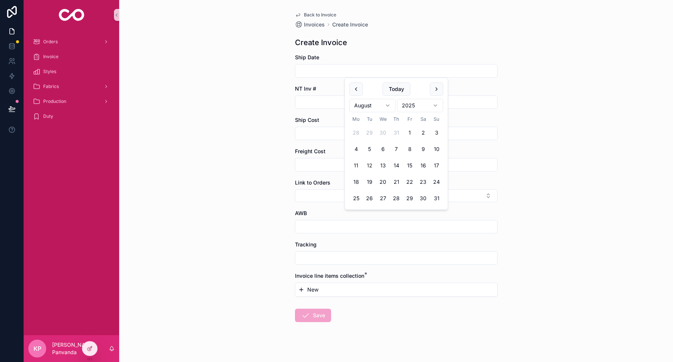
click at [315, 72] on input "scrollable content" at bounding box center [396, 71] width 202 height 10
click at [359, 164] on button "11" at bounding box center [355, 165] width 13 height 13
type input "*********"
click at [317, 102] on input "scrollable content" at bounding box center [396, 102] width 202 height 10
type input "********"
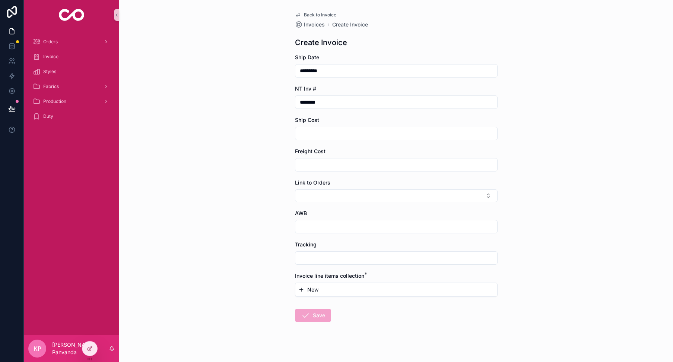
click at [316, 132] on input "scrollable content" at bounding box center [396, 133] width 202 height 10
type input "*******"
click at [349, 163] on input "scrollable content" at bounding box center [396, 164] width 202 height 10
click at [330, 193] on button "Select Button" at bounding box center [396, 195] width 203 height 13
click at [321, 222] on div "1,862" at bounding box center [396, 225] width 199 height 12
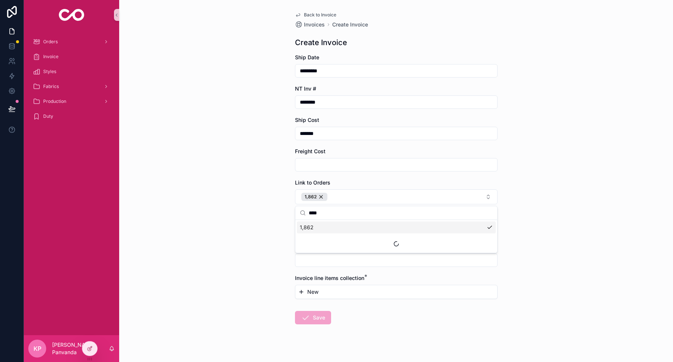
click at [328, 213] on input "****" at bounding box center [401, 212] width 184 height 13
type input "****"
click at [323, 226] on div "1,834" at bounding box center [396, 227] width 199 height 12
click at [604, 210] on div "Back to Invoice Invoices Create Invoice Create Invoice Ship Date ********* NT I…" at bounding box center [396, 181] width 554 height 362
click at [368, 229] on input "scrollable content" at bounding box center [396, 228] width 202 height 10
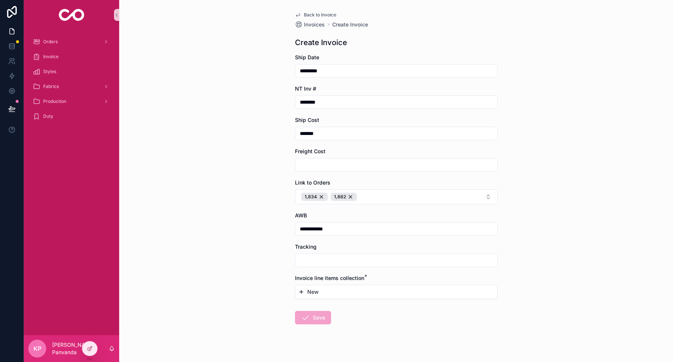
type input "**********"
click at [336, 241] on form "**********" at bounding box center [396, 213] width 203 height 318
click at [336, 239] on form "**********" at bounding box center [396, 213] width 203 height 318
click at [354, 310] on form "**********" at bounding box center [396, 213] width 203 height 318
click at [339, 291] on button "New" at bounding box center [396, 291] width 196 height 7
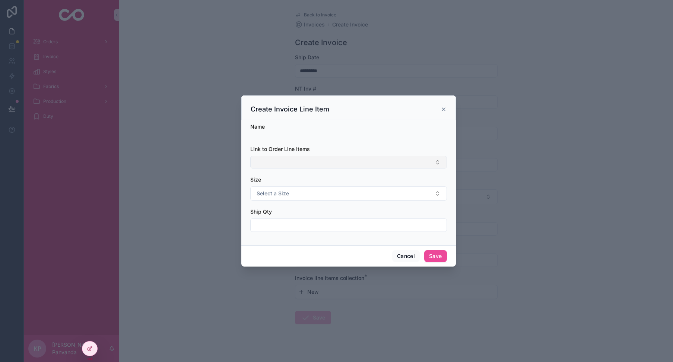
click at [321, 162] on button "Select Button" at bounding box center [348, 162] width 197 height 13
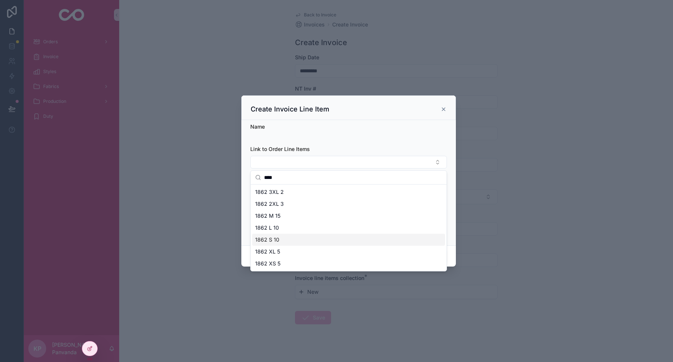
type input "****"
click at [299, 238] on div "1862 S 10" at bounding box center [348, 240] width 193 height 12
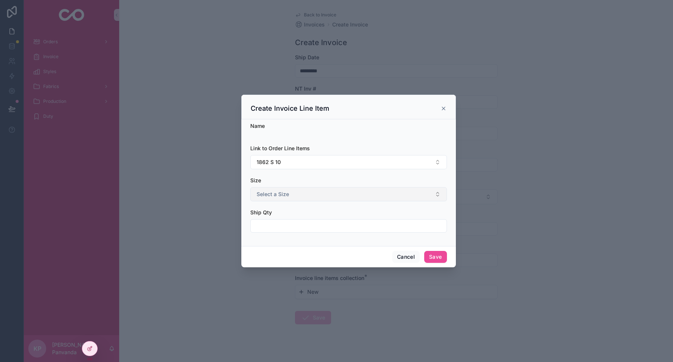
click at [301, 193] on button "Select a Size" at bounding box center [348, 194] width 197 height 14
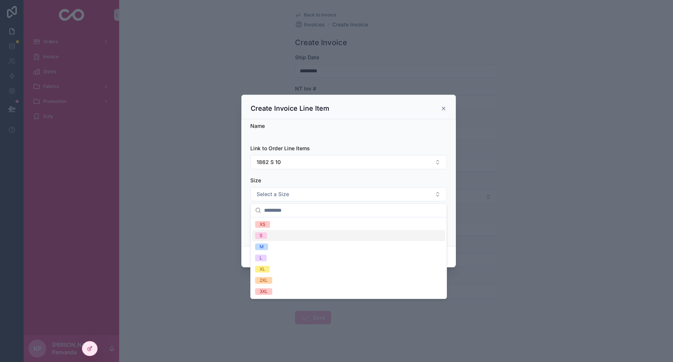
click at [270, 235] on div "S" at bounding box center [348, 235] width 193 height 11
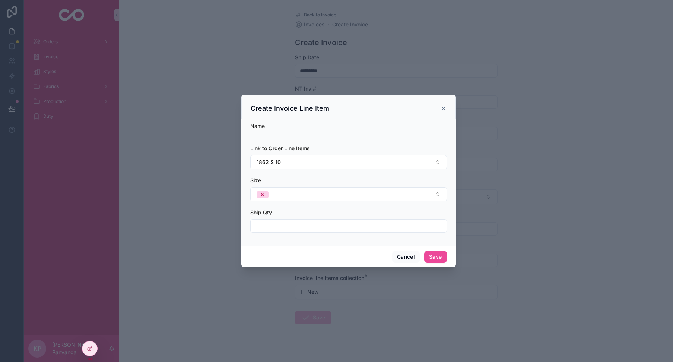
click at [272, 225] on input "scrollable content" at bounding box center [349, 225] width 196 height 10
type input "**"
click at [438, 255] on button "Save" at bounding box center [435, 257] width 22 height 12
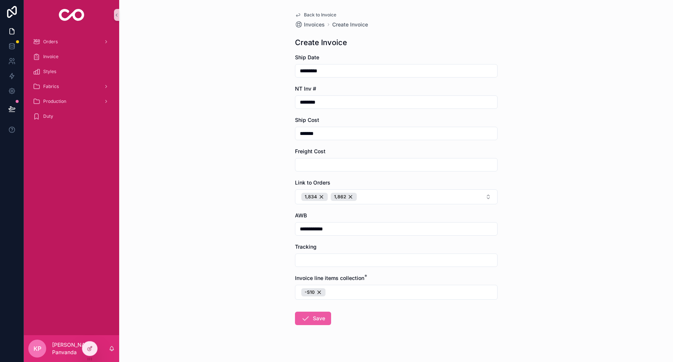
click at [323, 317] on button "Save" at bounding box center [313, 317] width 36 height 13
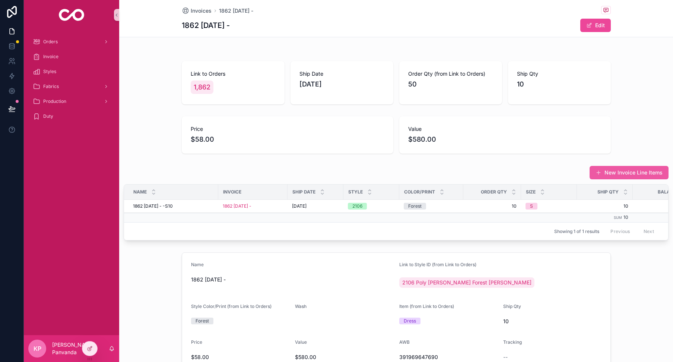
click at [607, 173] on button "New Invoice Line Items" at bounding box center [629, 172] width 79 height 13
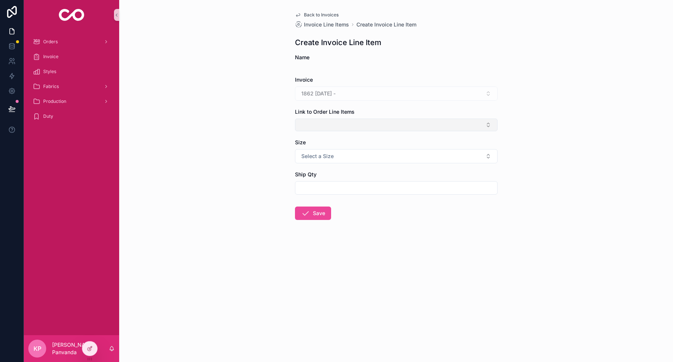
click at [323, 123] on button "Select Button" at bounding box center [396, 124] width 203 height 13
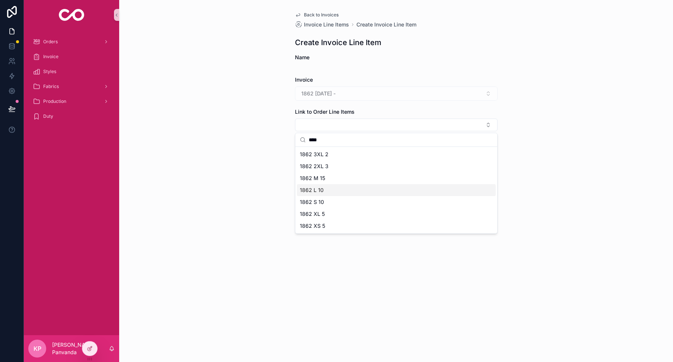
type input "****"
click at [333, 189] on div "1862 L 10" at bounding box center [396, 190] width 199 height 12
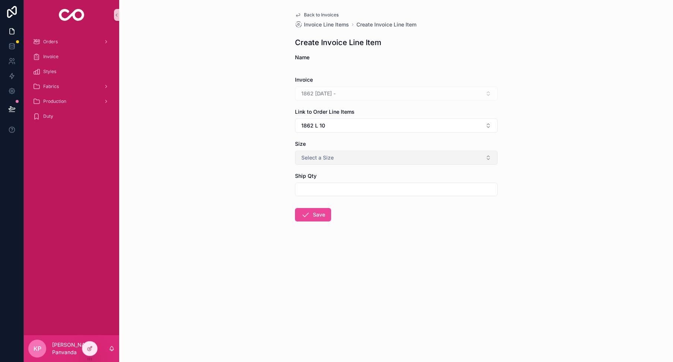
click at [321, 157] on span "Select a Size" at bounding box center [317, 157] width 32 height 7
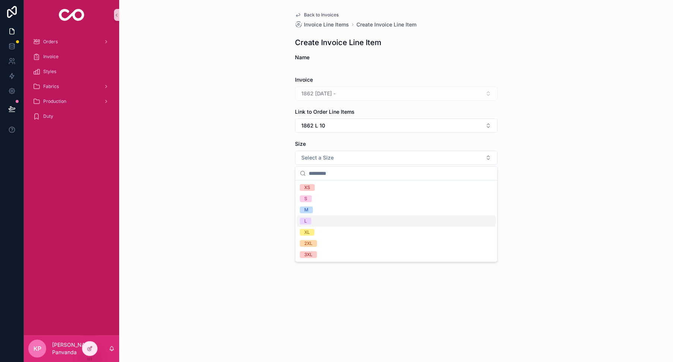
click at [311, 217] on div "L" at bounding box center [396, 220] width 199 height 11
click at [314, 188] on input "scrollable content" at bounding box center [396, 189] width 202 height 10
type input "**"
click at [314, 213] on button "Save" at bounding box center [313, 214] width 36 height 13
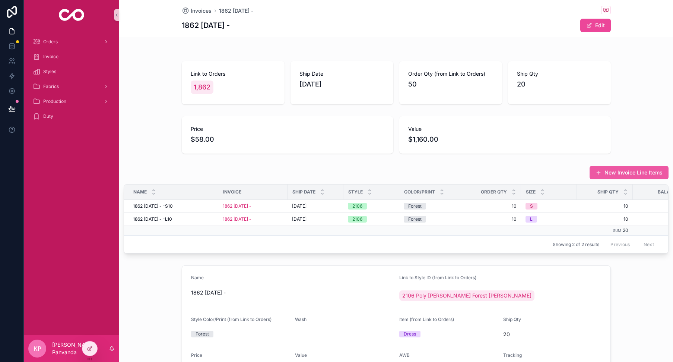
click at [617, 174] on button "New Invoice Line Items" at bounding box center [629, 172] width 79 height 13
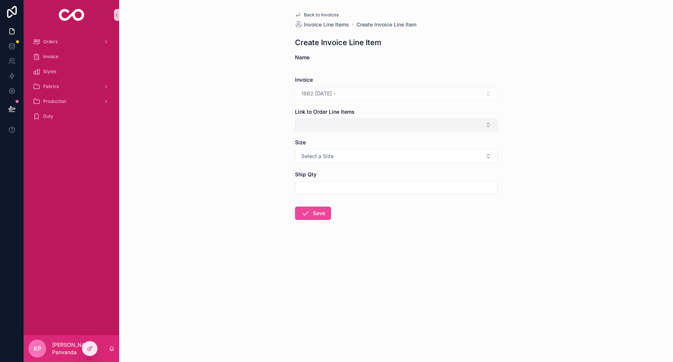
click at [314, 124] on button "Select Button" at bounding box center [396, 124] width 203 height 13
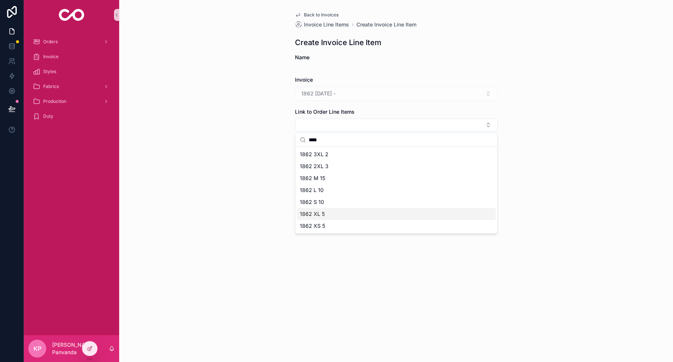
type input "****"
click at [327, 213] on div "1862 XL 5" at bounding box center [396, 214] width 199 height 12
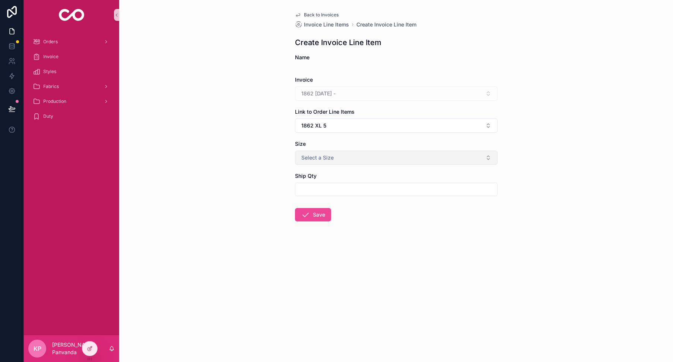
click at [321, 159] on span "Select a Size" at bounding box center [317, 157] width 32 height 7
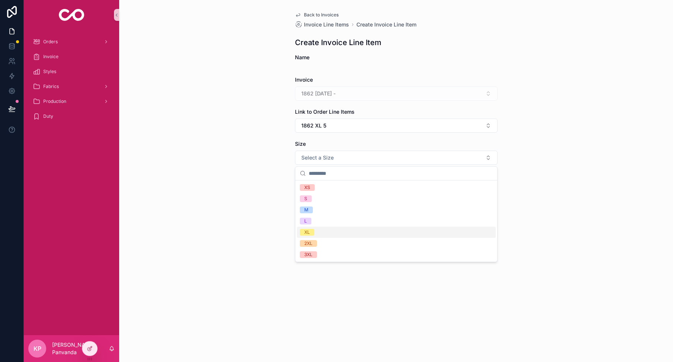
click at [313, 230] on span "XL" at bounding box center [307, 232] width 15 height 7
click at [320, 188] on input "scrollable content" at bounding box center [396, 189] width 202 height 10
type input "*"
click at [321, 213] on button "Save" at bounding box center [313, 214] width 36 height 13
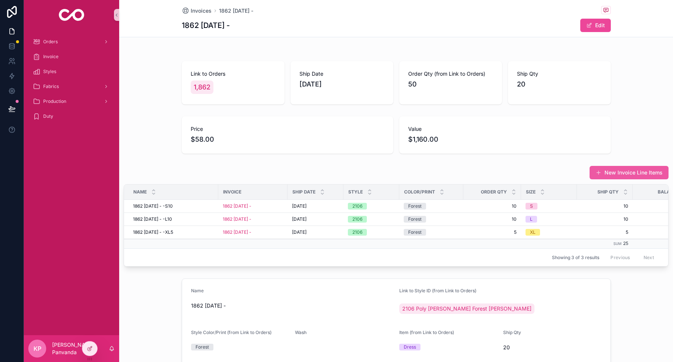
click at [633, 173] on button "New Invoice Line Items" at bounding box center [629, 172] width 79 height 13
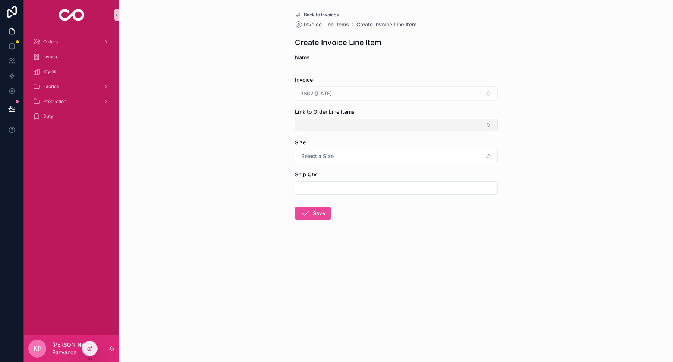
click at [331, 127] on button "Select Button" at bounding box center [396, 124] width 203 height 13
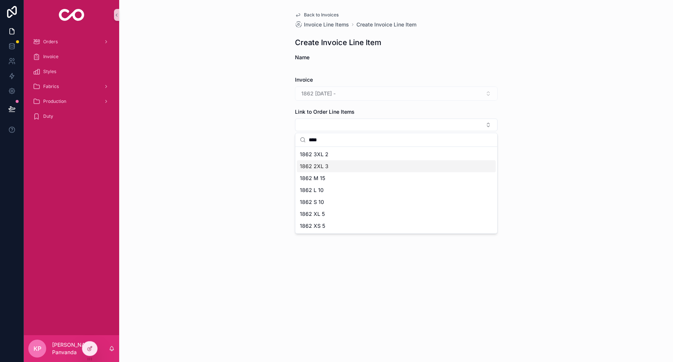
type input "****"
click at [333, 166] on div "1862 2XL 3" at bounding box center [396, 166] width 199 height 12
click at [324, 187] on input "scrollable content" at bounding box center [396, 189] width 202 height 10
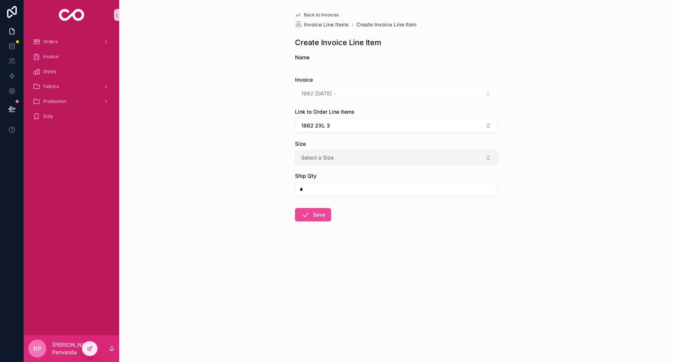
type input "*"
click at [326, 157] on span "Select a Size" at bounding box center [317, 157] width 32 height 7
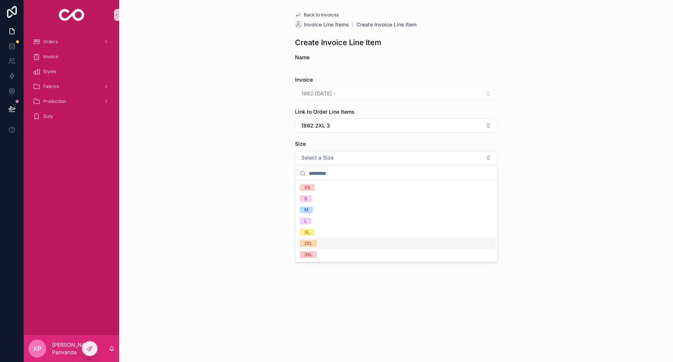
click at [313, 244] on span "2XL" at bounding box center [308, 243] width 17 height 7
click at [316, 213] on button "Save" at bounding box center [313, 214] width 36 height 13
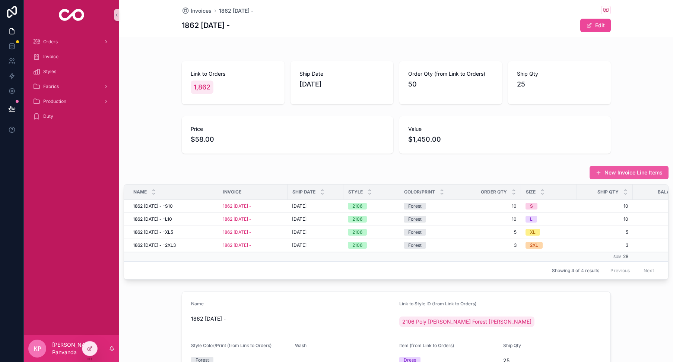
click at [617, 171] on button "New Invoice Line Items" at bounding box center [629, 172] width 79 height 13
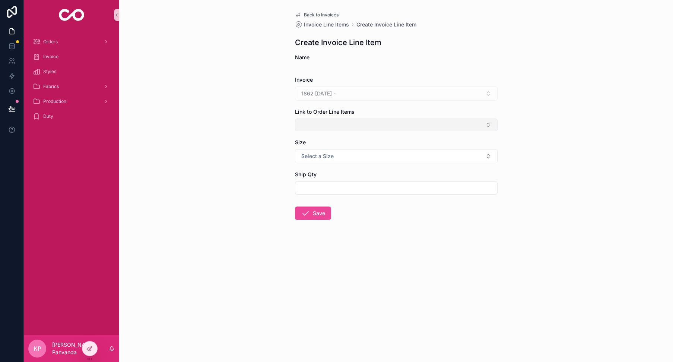
click at [315, 123] on button "Select Button" at bounding box center [396, 124] width 203 height 13
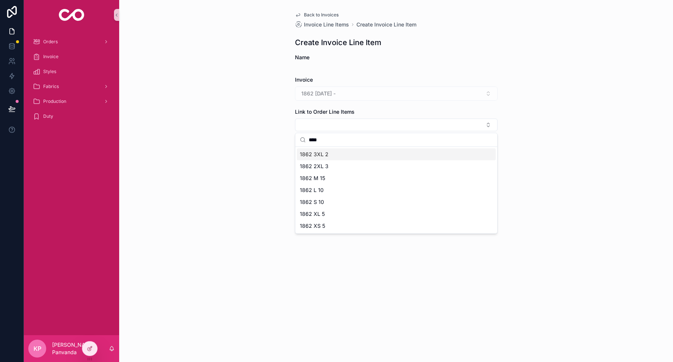
type input "****"
click at [320, 153] on span "1862 3XL 2" at bounding box center [314, 153] width 29 height 7
click at [321, 155] on span "Select a Size" at bounding box center [317, 157] width 32 height 7
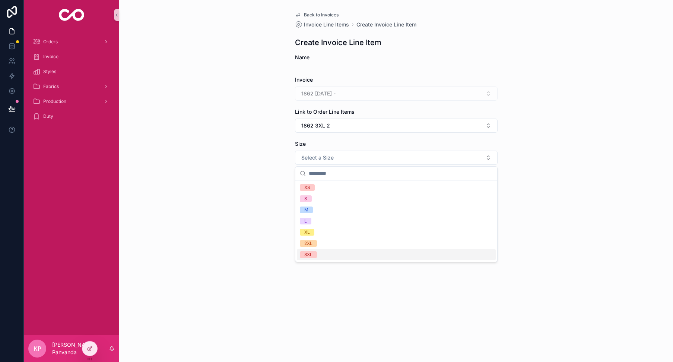
click at [315, 254] on span "3XL" at bounding box center [308, 254] width 17 height 7
click at [320, 191] on input "scrollable content" at bounding box center [396, 189] width 202 height 10
type input "*"
click at [317, 213] on button "Save" at bounding box center [313, 214] width 36 height 13
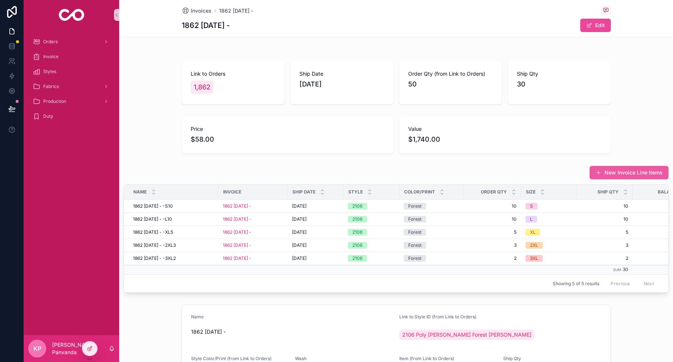
click at [636, 175] on button "New Invoice Line Items" at bounding box center [629, 172] width 79 height 13
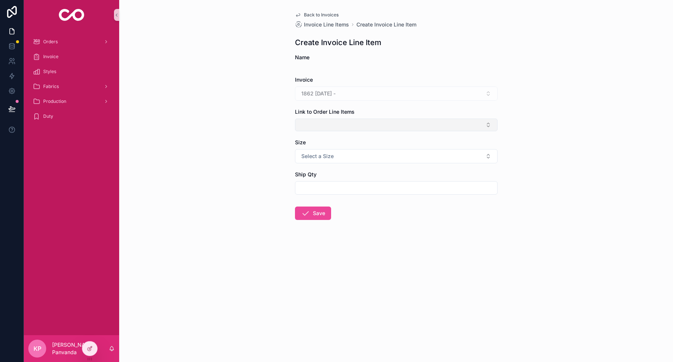
click at [307, 122] on button "Select Button" at bounding box center [396, 124] width 203 height 13
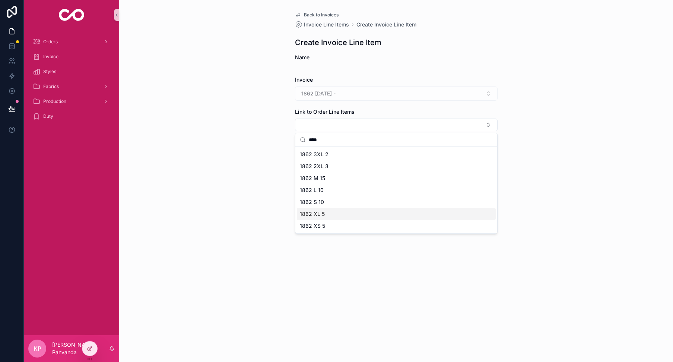
type input "****"
click at [316, 226] on span "1862 XS 5" at bounding box center [312, 225] width 25 height 7
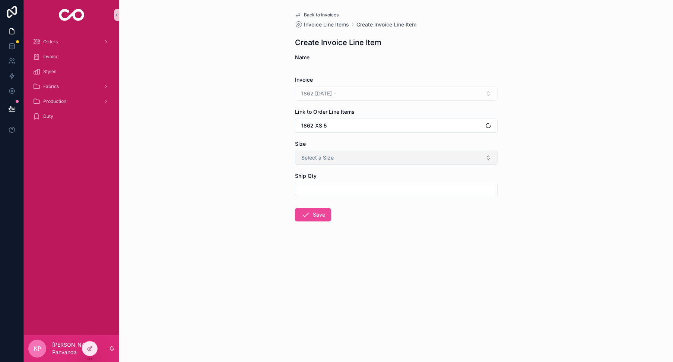
click at [314, 159] on span "Select a Size" at bounding box center [317, 157] width 32 height 7
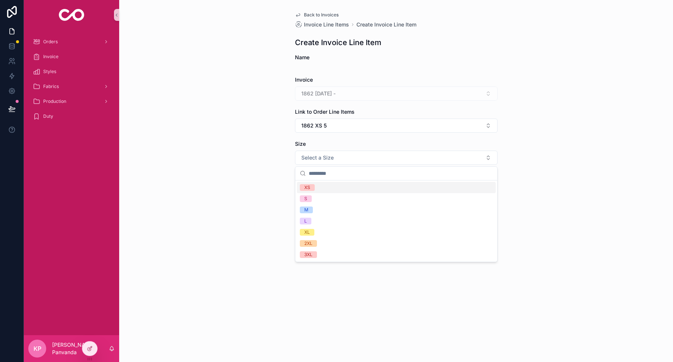
click at [312, 187] on span "XS" at bounding box center [307, 187] width 15 height 7
click at [312, 185] on input "scrollable content" at bounding box center [396, 189] width 202 height 10
type input "*"
click at [320, 213] on button "Save" at bounding box center [313, 214] width 36 height 13
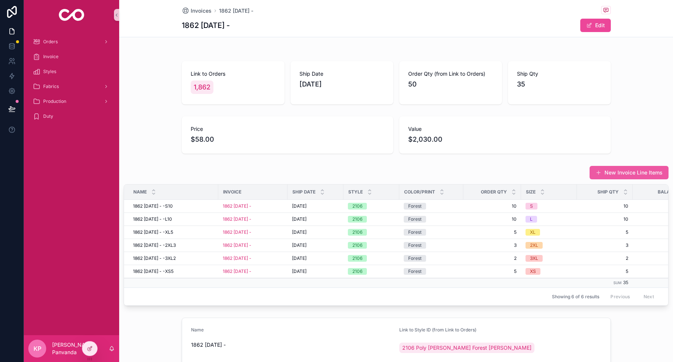
click at [611, 172] on button "New Invoice Line Items" at bounding box center [629, 172] width 79 height 13
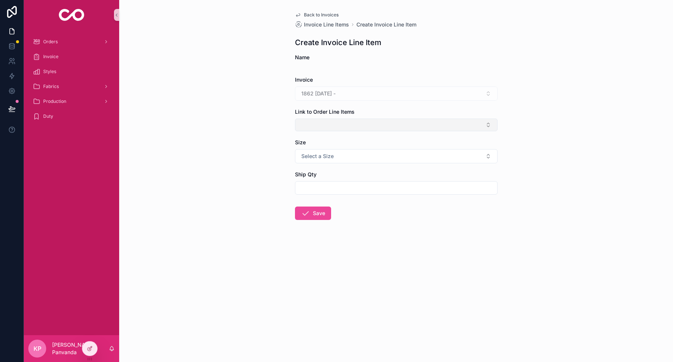
click at [335, 124] on button "Select Button" at bounding box center [396, 124] width 203 height 13
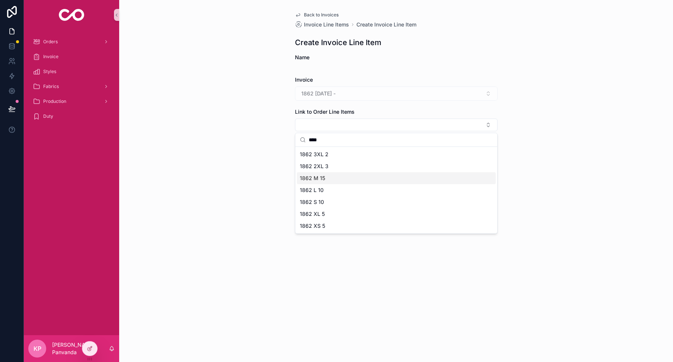
type input "****"
click at [334, 175] on div "1862 M 15" at bounding box center [396, 178] width 199 height 12
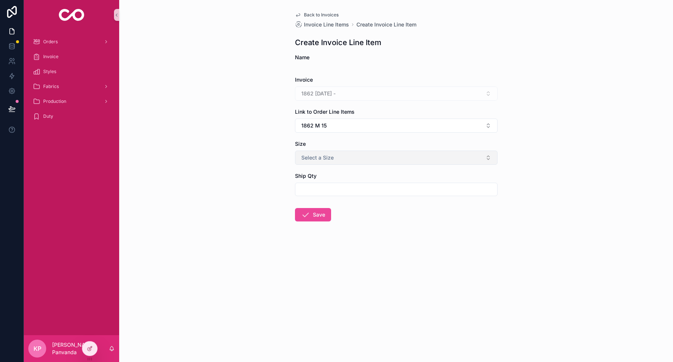
click at [323, 157] on span "Select a Size" at bounding box center [317, 157] width 32 height 7
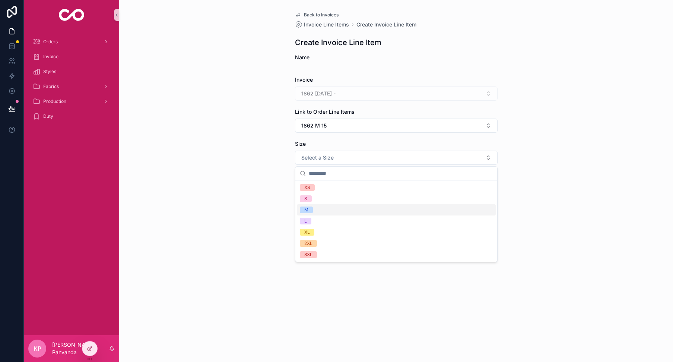
click at [324, 211] on div "M" at bounding box center [396, 209] width 199 height 11
click at [320, 191] on input "scrollable content" at bounding box center [396, 189] width 202 height 10
type input "**"
click at [313, 215] on button "Save" at bounding box center [313, 214] width 36 height 13
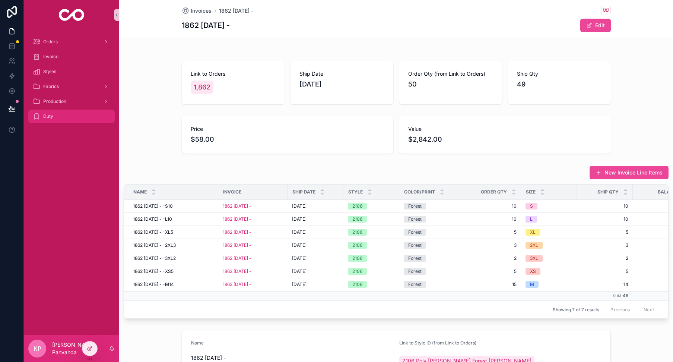
click at [60, 117] on div "Duty" at bounding box center [71, 116] width 77 height 12
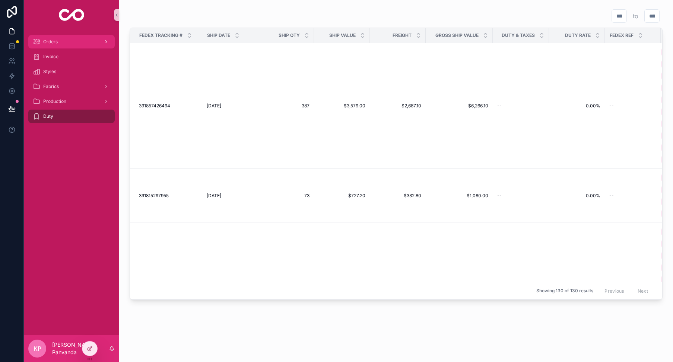
click at [57, 42] on span "Orders" at bounding box center [50, 42] width 15 height 6
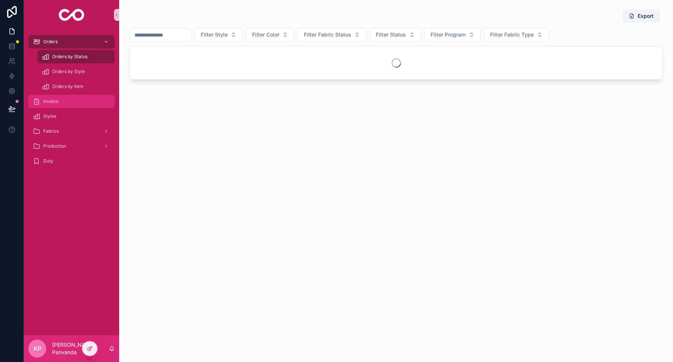
click at [55, 101] on span "Invoice" at bounding box center [50, 101] width 15 height 6
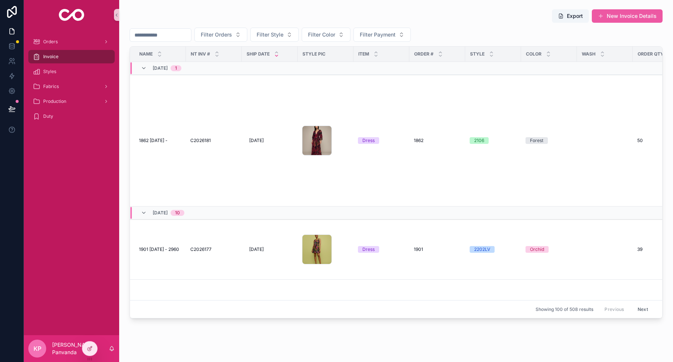
click at [615, 15] on button "New Invoice Details" at bounding box center [627, 15] width 71 height 13
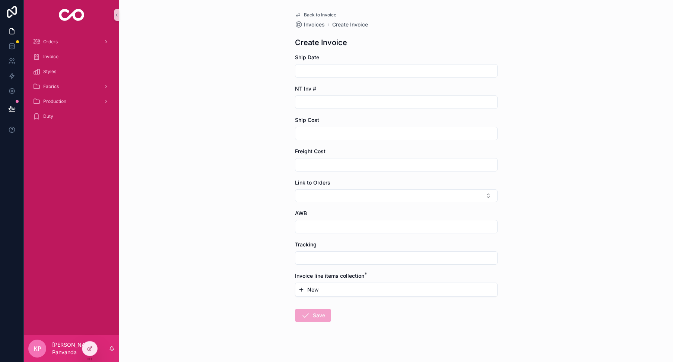
click at [333, 67] on input "scrollable content" at bounding box center [396, 71] width 202 height 10
click at [358, 163] on button "11" at bounding box center [355, 165] width 13 height 13
type input "*********"
click at [334, 99] on input "scrollable content" at bounding box center [396, 102] width 202 height 10
click at [311, 229] on input "scrollable content" at bounding box center [396, 226] width 202 height 10
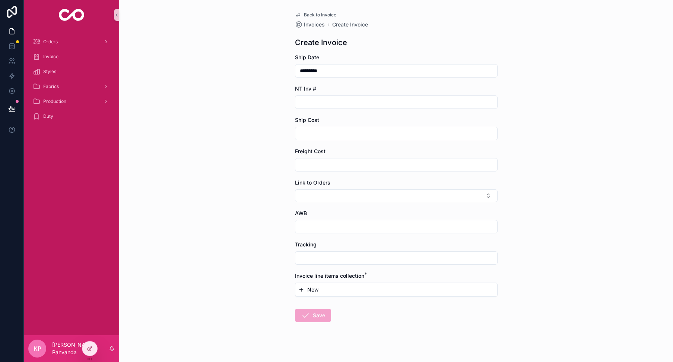
paste input "**********"
type input "**********"
click at [329, 102] on input "scrollable content" at bounding box center [396, 102] width 202 height 10
paste input "********"
type input "********"
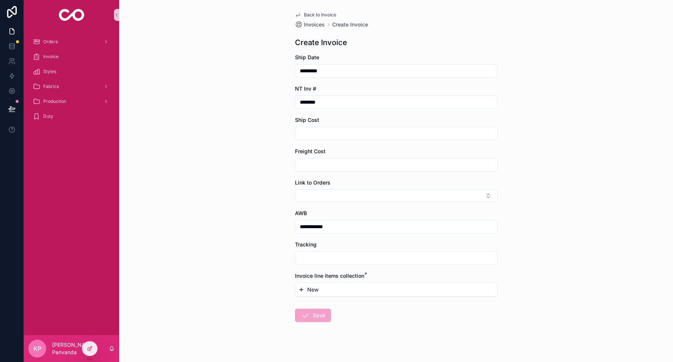
click at [315, 131] on input "scrollable content" at bounding box center [396, 133] width 202 height 10
click at [321, 193] on button "Select Button" at bounding box center [396, 195] width 203 height 13
type input "****"
click at [319, 226] on div "1,834" at bounding box center [396, 225] width 199 height 12
click at [258, 215] on div "**********" at bounding box center [396, 181] width 554 height 362
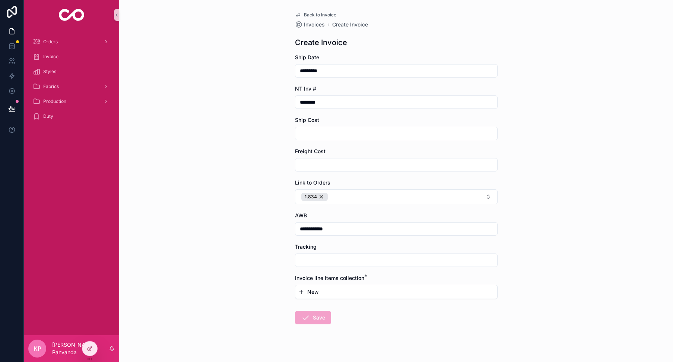
click at [324, 291] on button "New" at bounding box center [396, 291] width 196 height 7
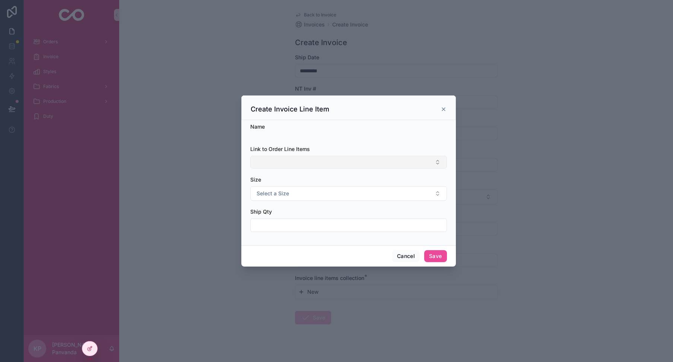
click at [295, 160] on button "Select Button" at bounding box center [348, 162] width 197 height 13
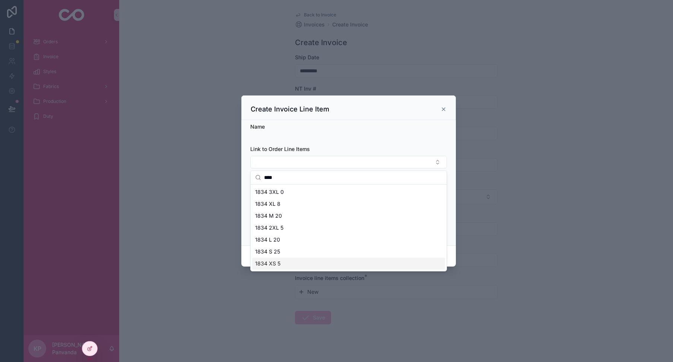
type input "****"
click at [281, 265] on div "1834 XS 5" at bounding box center [348, 263] width 193 height 12
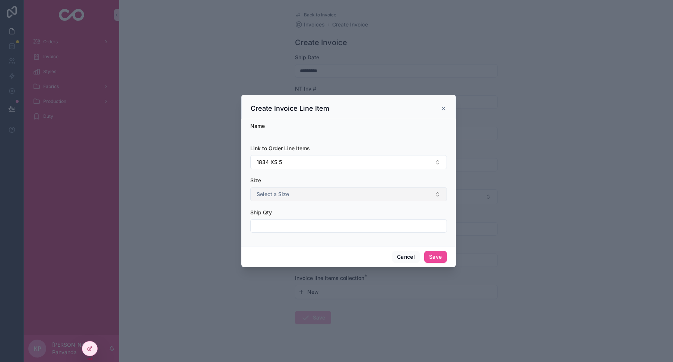
click at [276, 193] on span "Select a Size" at bounding box center [273, 193] width 32 height 7
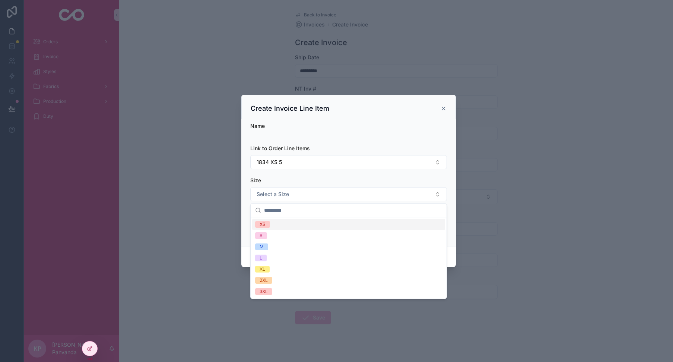
click at [269, 222] on span "XS" at bounding box center [262, 224] width 15 height 7
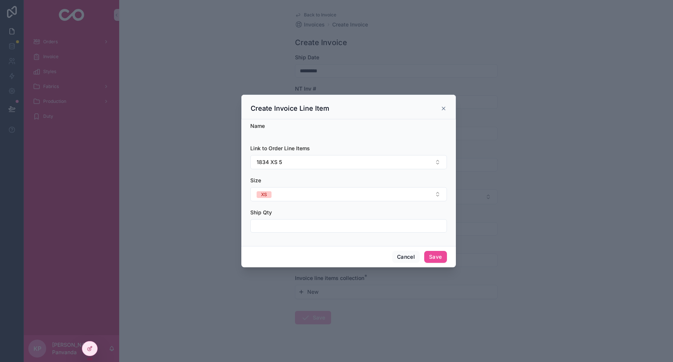
click at [269, 222] on input "scrollable content" at bounding box center [349, 225] width 196 height 10
type input "*"
click at [321, 208] on form "Name Link to Order Line Items 1834 XS 5 Size XS Ship Qty *" at bounding box center [348, 181] width 197 height 118
click at [433, 257] on button "Save" at bounding box center [435, 257] width 22 height 12
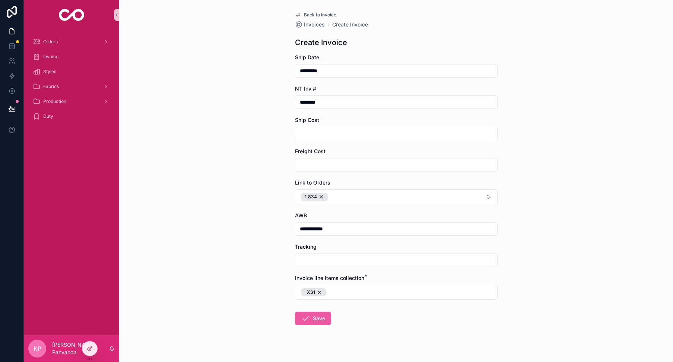
click at [321, 317] on button "Save" at bounding box center [313, 317] width 36 height 13
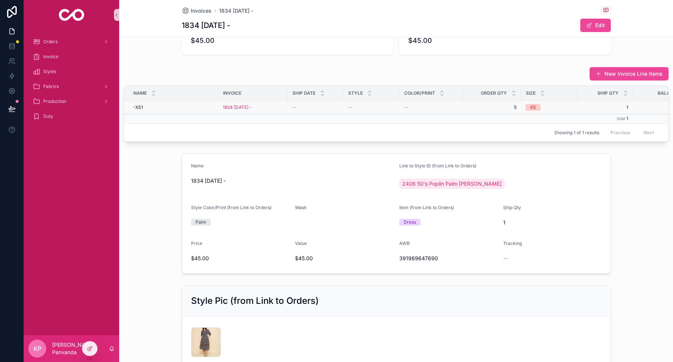
scroll to position [99, 0]
click at [628, 73] on button "New Invoice Line Items" at bounding box center [629, 72] width 79 height 13
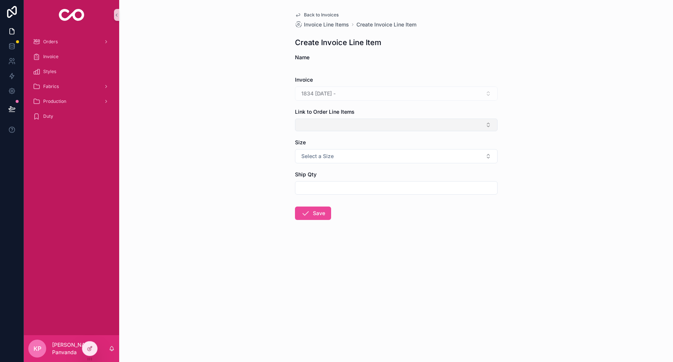
click at [327, 123] on button "Select Button" at bounding box center [396, 124] width 203 height 13
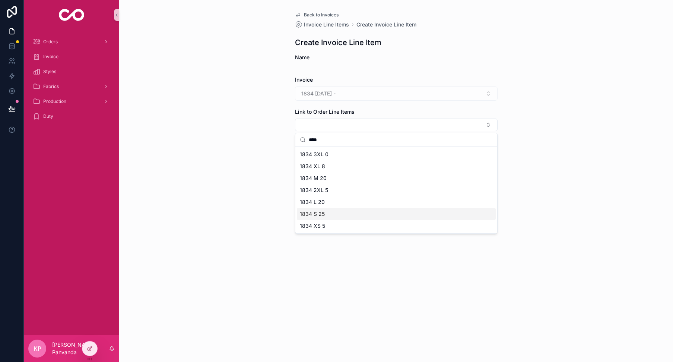
type input "****"
click at [326, 211] on div "1834 S 25" at bounding box center [396, 214] width 199 height 12
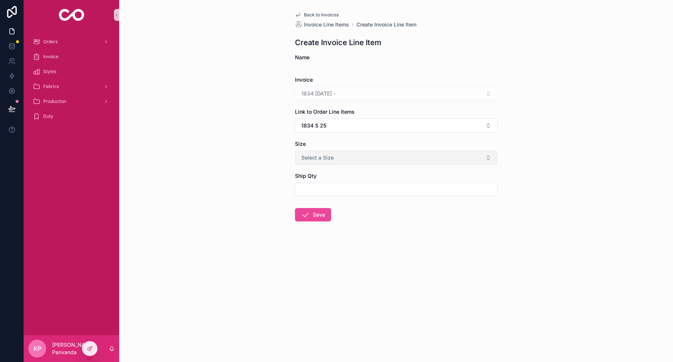
click at [315, 161] on span "Select a Size" at bounding box center [317, 157] width 32 height 7
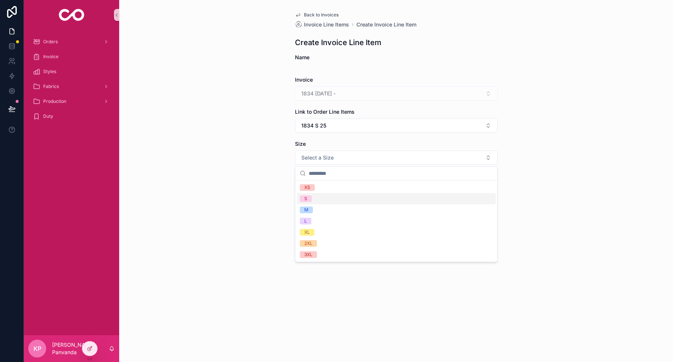
click at [310, 200] on span "S" at bounding box center [306, 198] width 12 height 7
click at [312, 191] on input "scrollable content" at bounding box center [396, 189] width 202 height 10
type input "*"
click at [323, 215] on button "Save" at bounding box center [313, 214] width 36 height 13
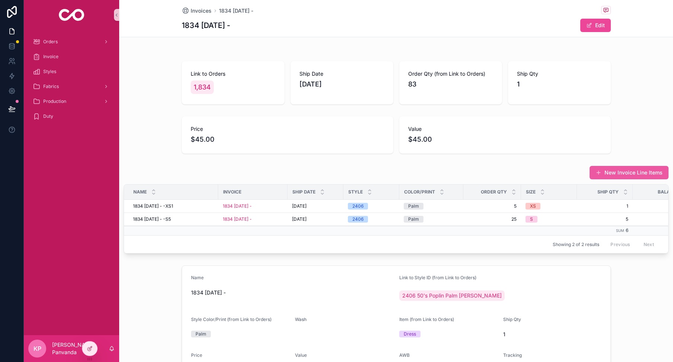
click at [632, 171] on button "New Invoice Line Items" at bounding box center [629, 172] width 79 height 13
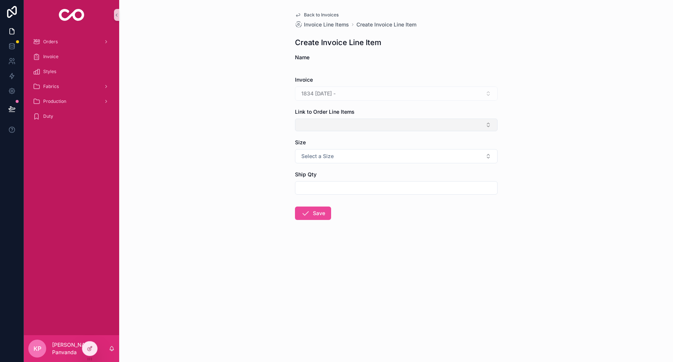
click at [315, 124] on button "Select Button" at bounding box center [396, 124] width 203 height 13
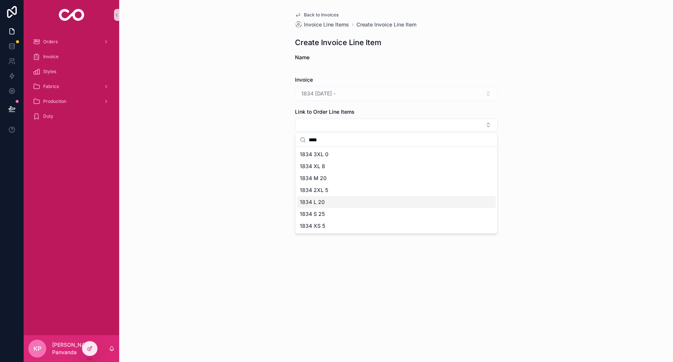
type input "****"
click at [317, 201] on span "1834 L 20" at bounding box center [312, 201] width 25 height 7
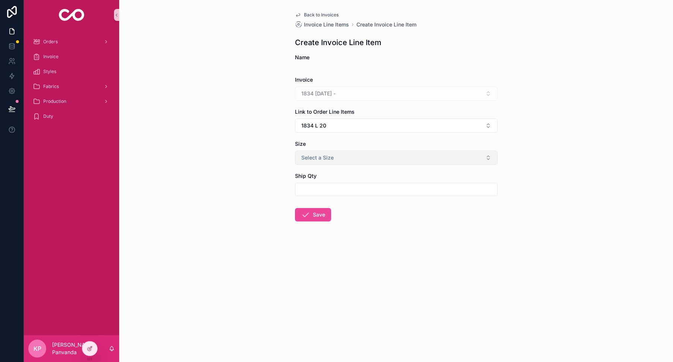
click at [315, 159] on span "Select a Size" at bounding box center [317, 157] width 32 height 7
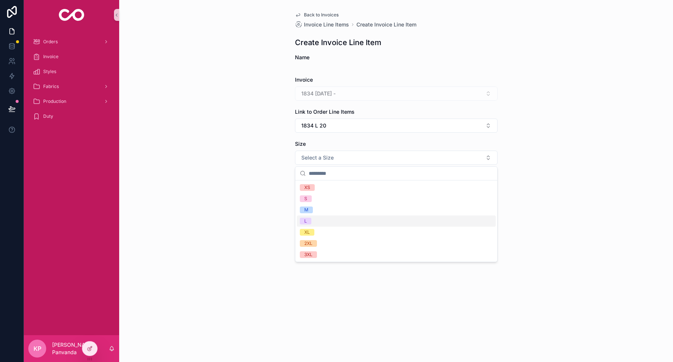
click at [315, 220] on div "L" at bounding box center [396, 220] width 199 height 11
click at [314, 192] on input "scrollable content" at bounding box center [396, 189] width 202 height 10
type input "*"
click at [313, 210] on button "Save" at bounding box center [313, 214] width 36 height 13
